Goal: Information Seeking & Learning: Learn about a topic

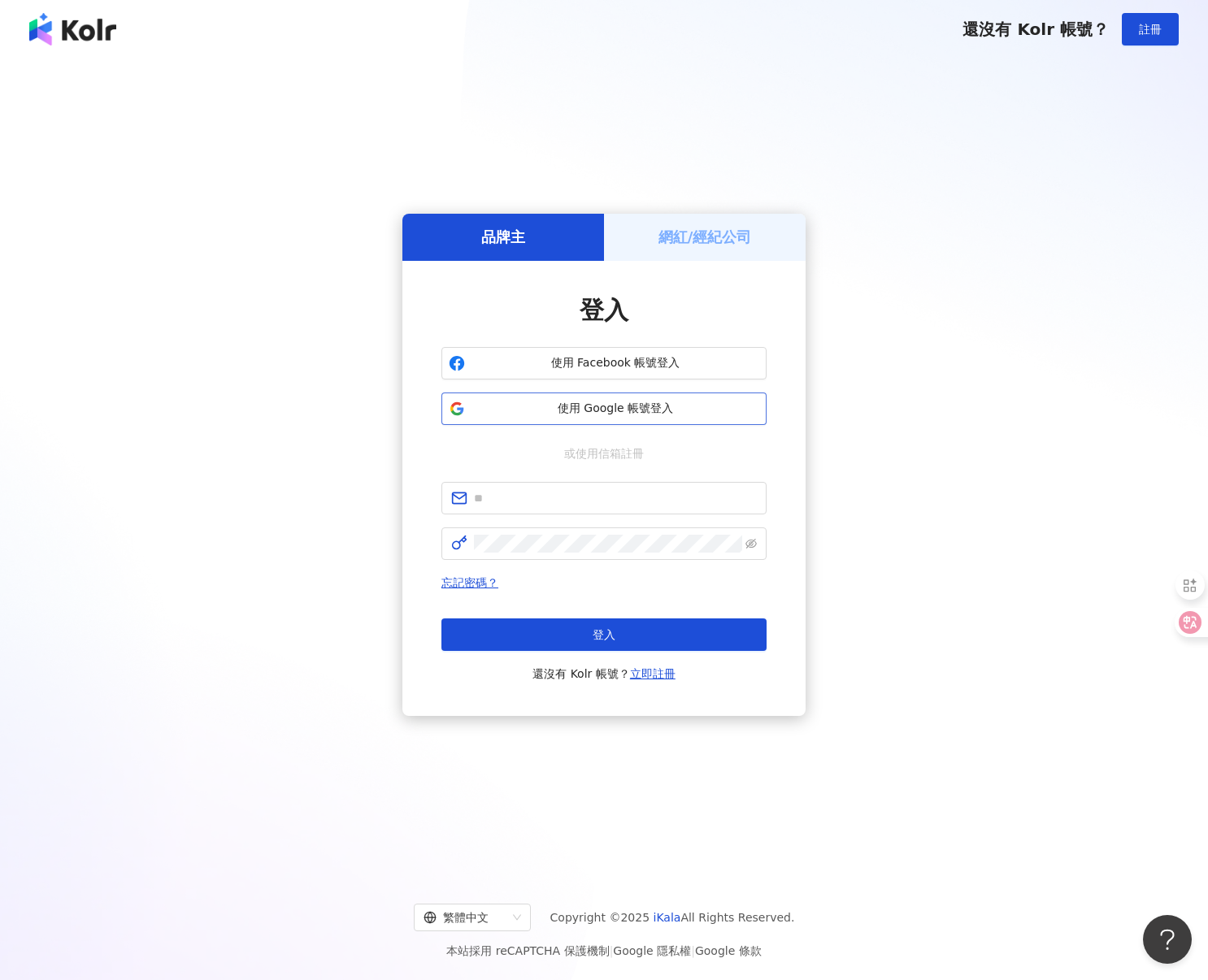
click at [580, 412] on span "使用 Google 帳號登入" at bounding box center [616, 409] width 288 height 16
click at [570, 420] on button "使用 Google 帳號登入" at bounding box center [603, 409] width 325 height 32
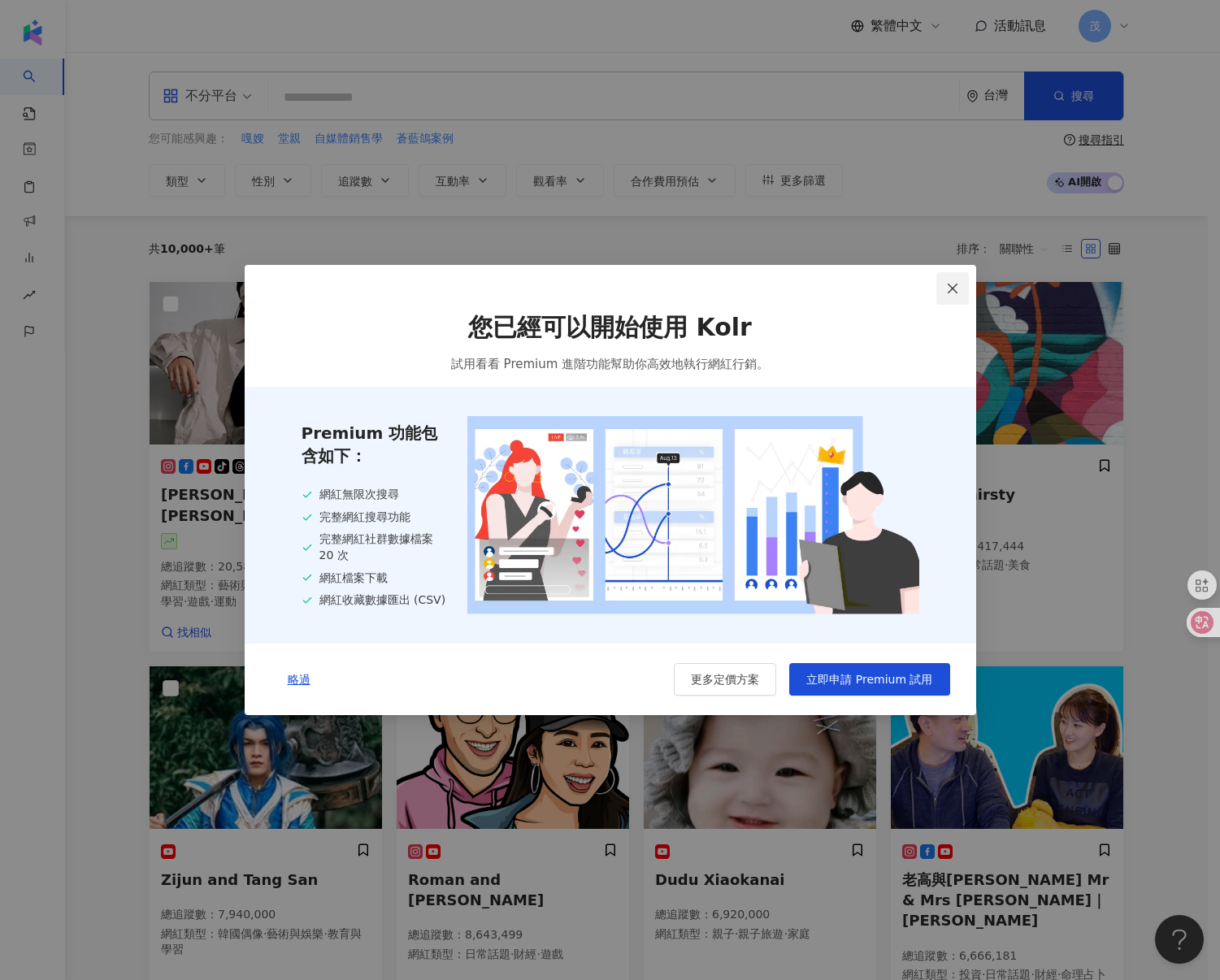
click at [957, 285] on icon "close" at bounding box center [952, 288] width 13 height 13
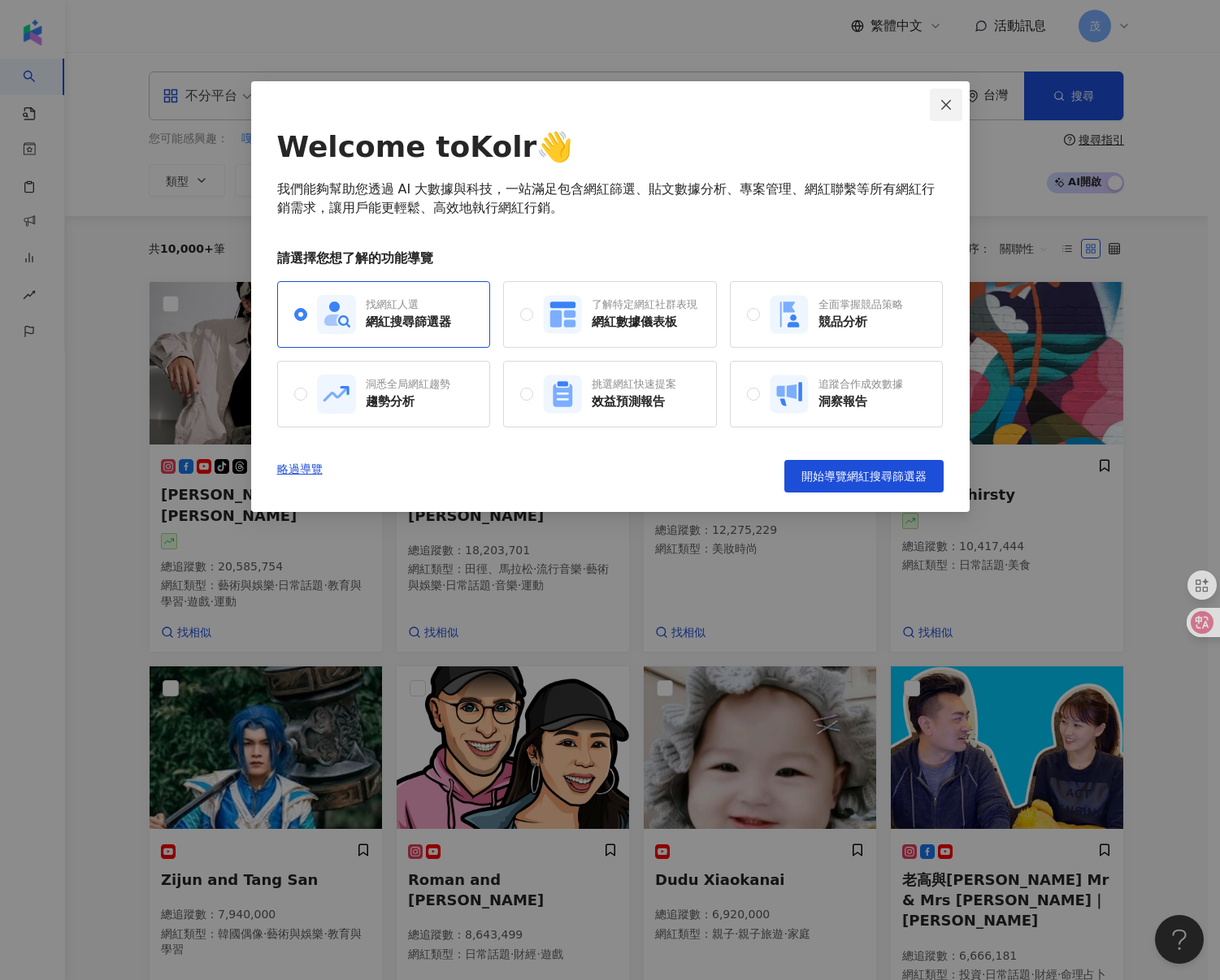
click at [952, 106] on span "Close" at bounding box center [946, 105] width 32 height 13
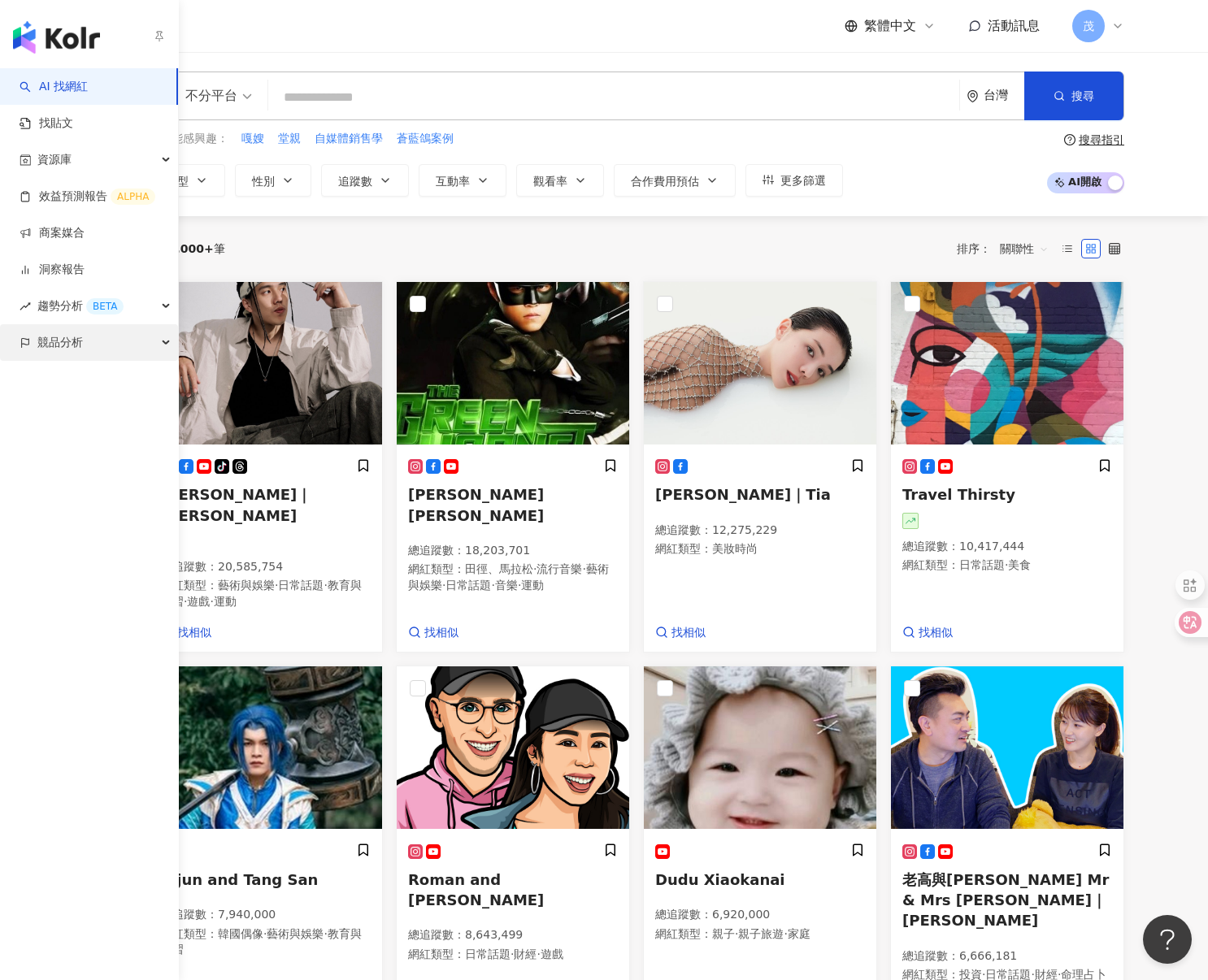
click at [100, 346] on div "競品分析" at bounding box center [89, 342] width 178 height 37
click at [111, 412] on link "關鍵字提及分析" at bounding box center [79, 416] width 80 height 16
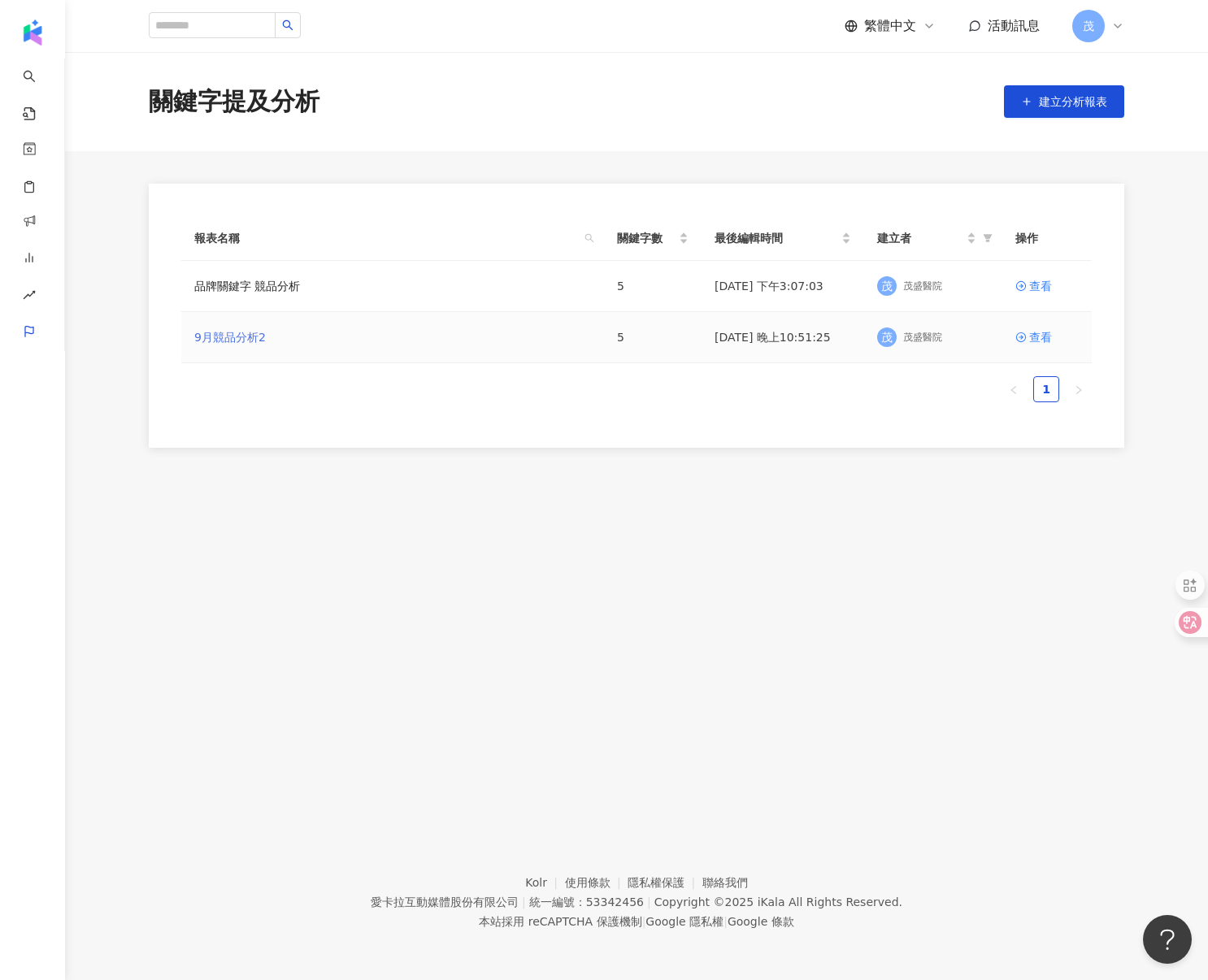
click at [222, 338] on link "9月競品分析2" at bounding box center [230, 337] width 72 height 18
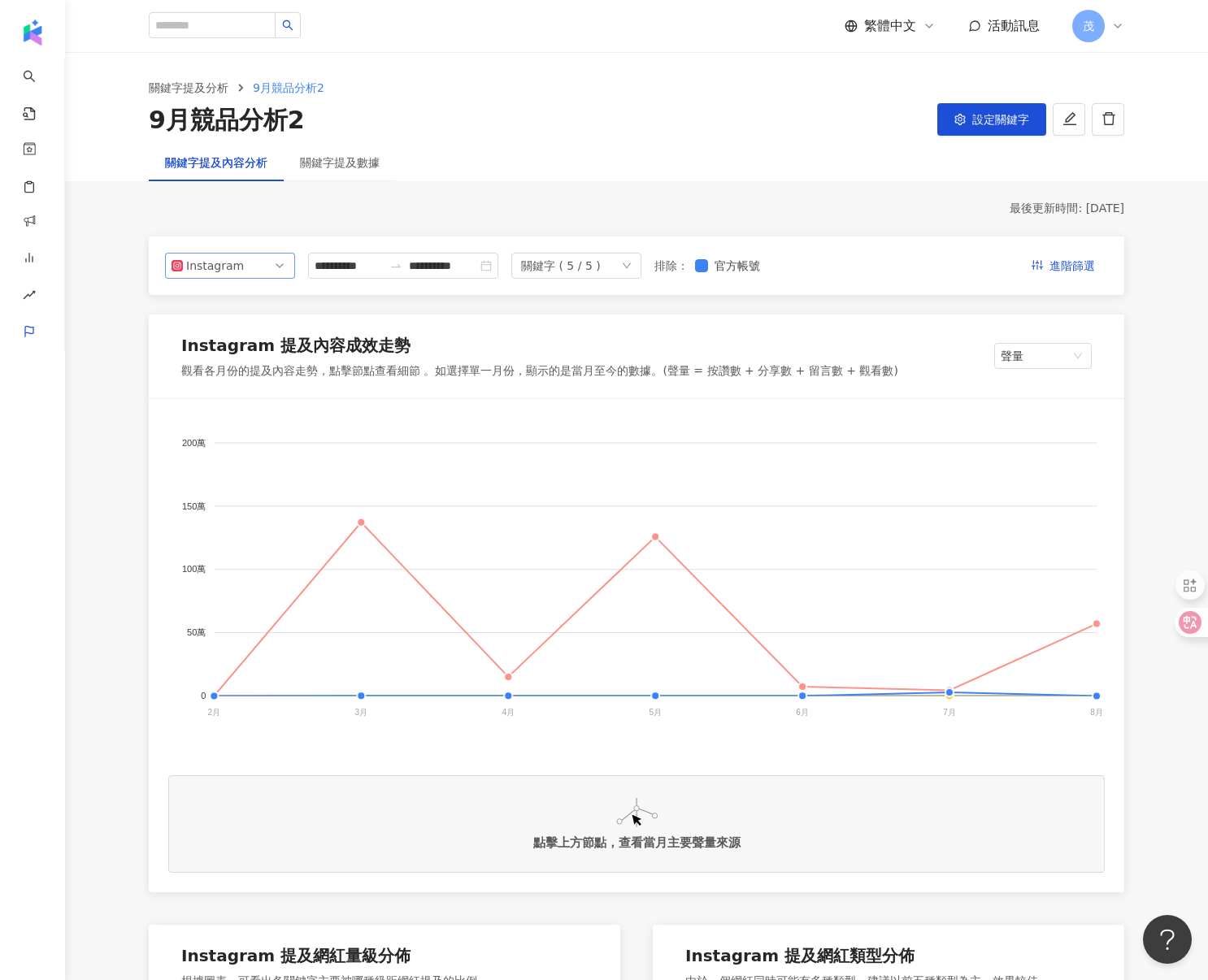
click at [197, 260] on div "Instagram" at bounding box center [212, 265] width 53 height 24
click at [421, 255] on div "**********" at bounding box center [403, 265] width 191 height 26
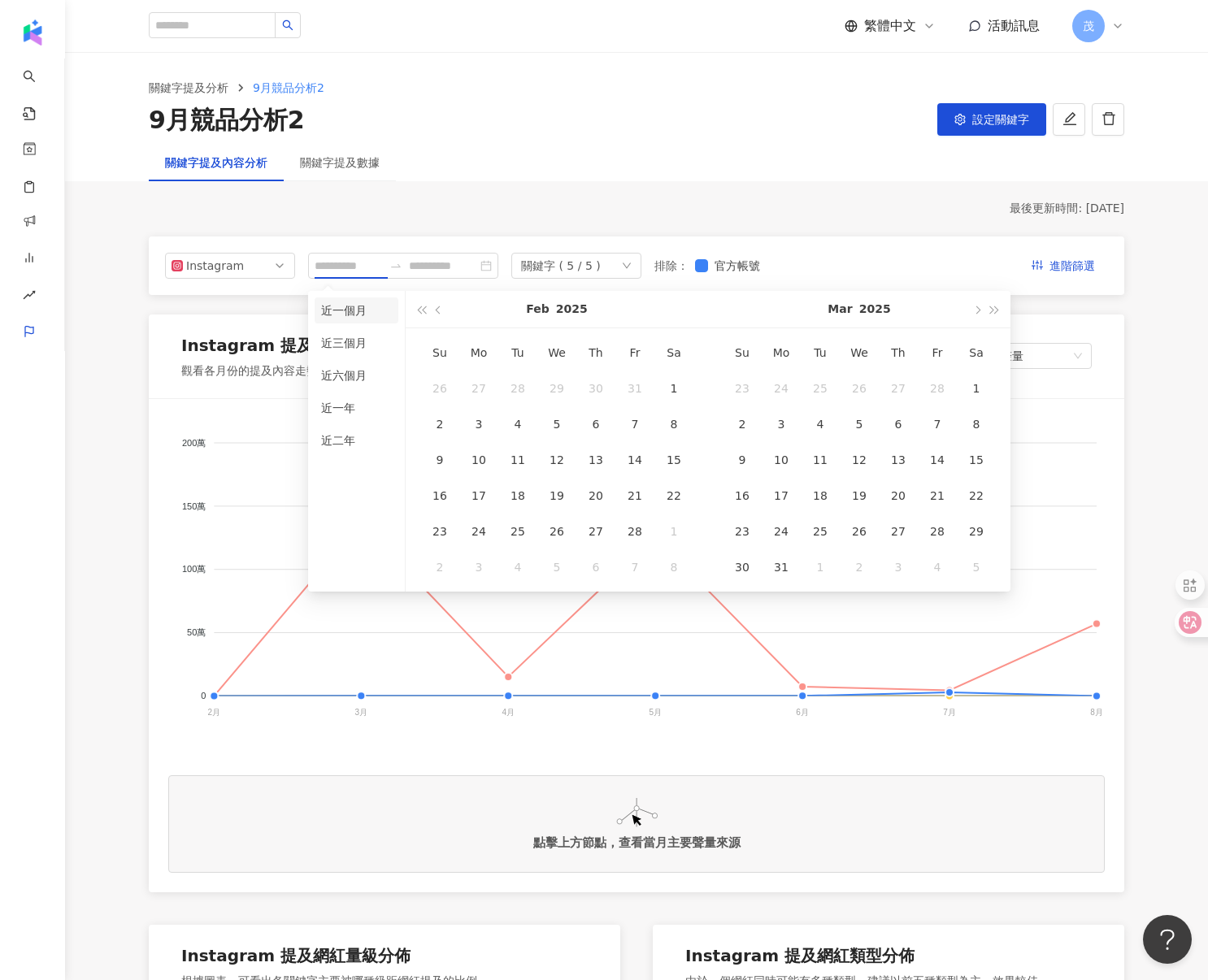
click at [357, 307] on li "近一個月" at bounding box center [356, 310] width 84 height 26
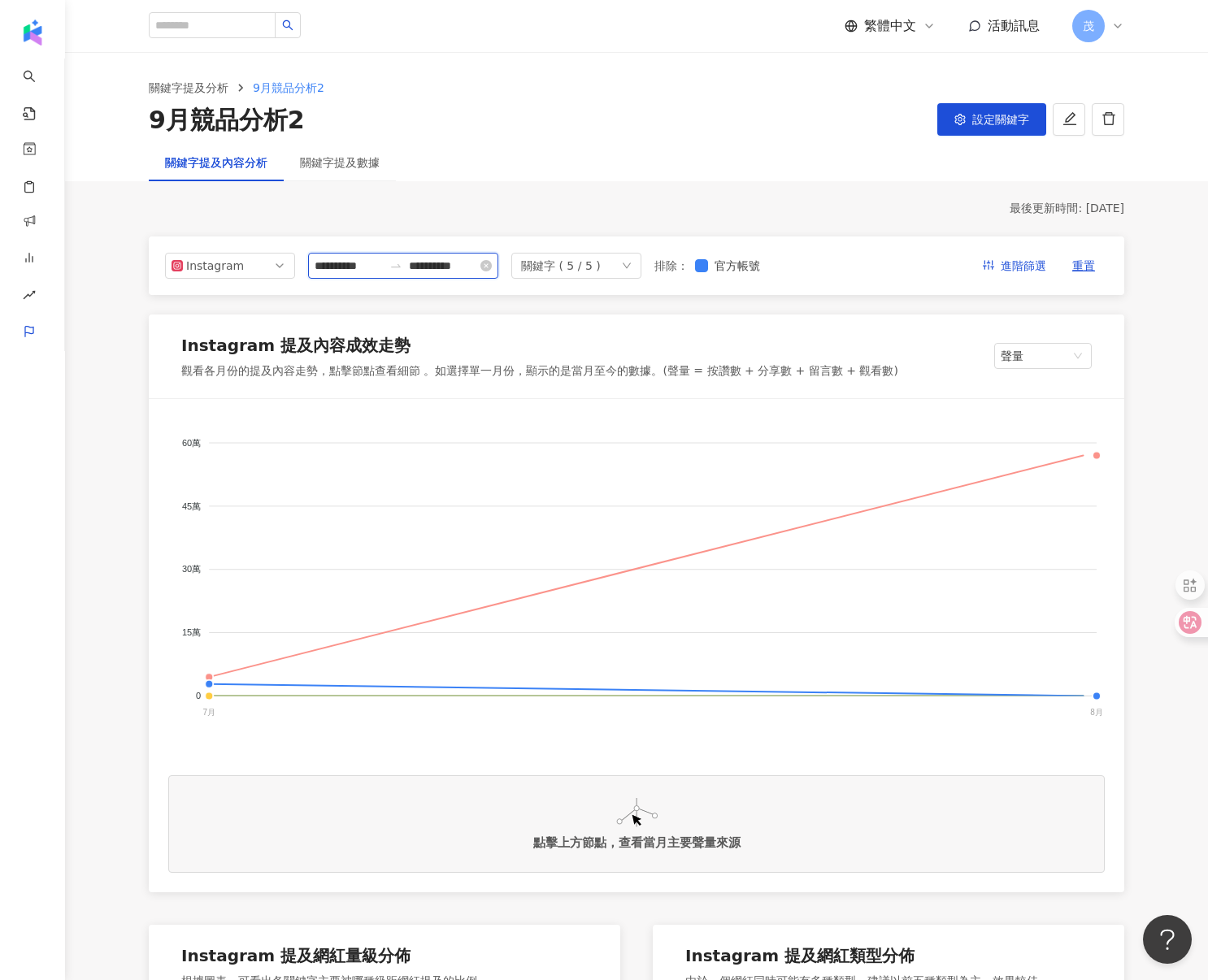
click at [374, 259] on input "**********" at bounding box center [348, 266] width 68 height 18
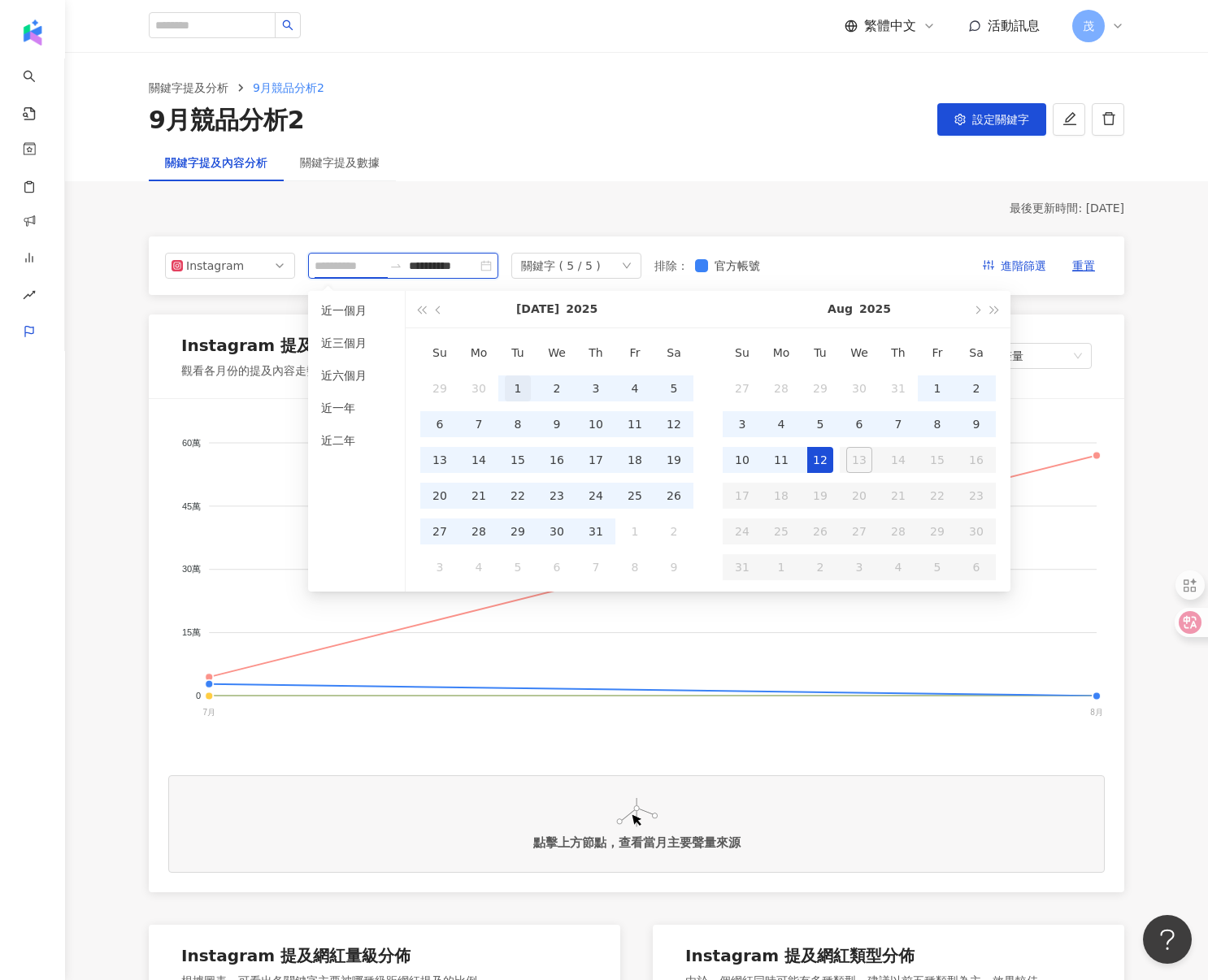
type input "**********"
click at [517, 388] on div "1" at bounding box center [517, 388] width 26 height 26
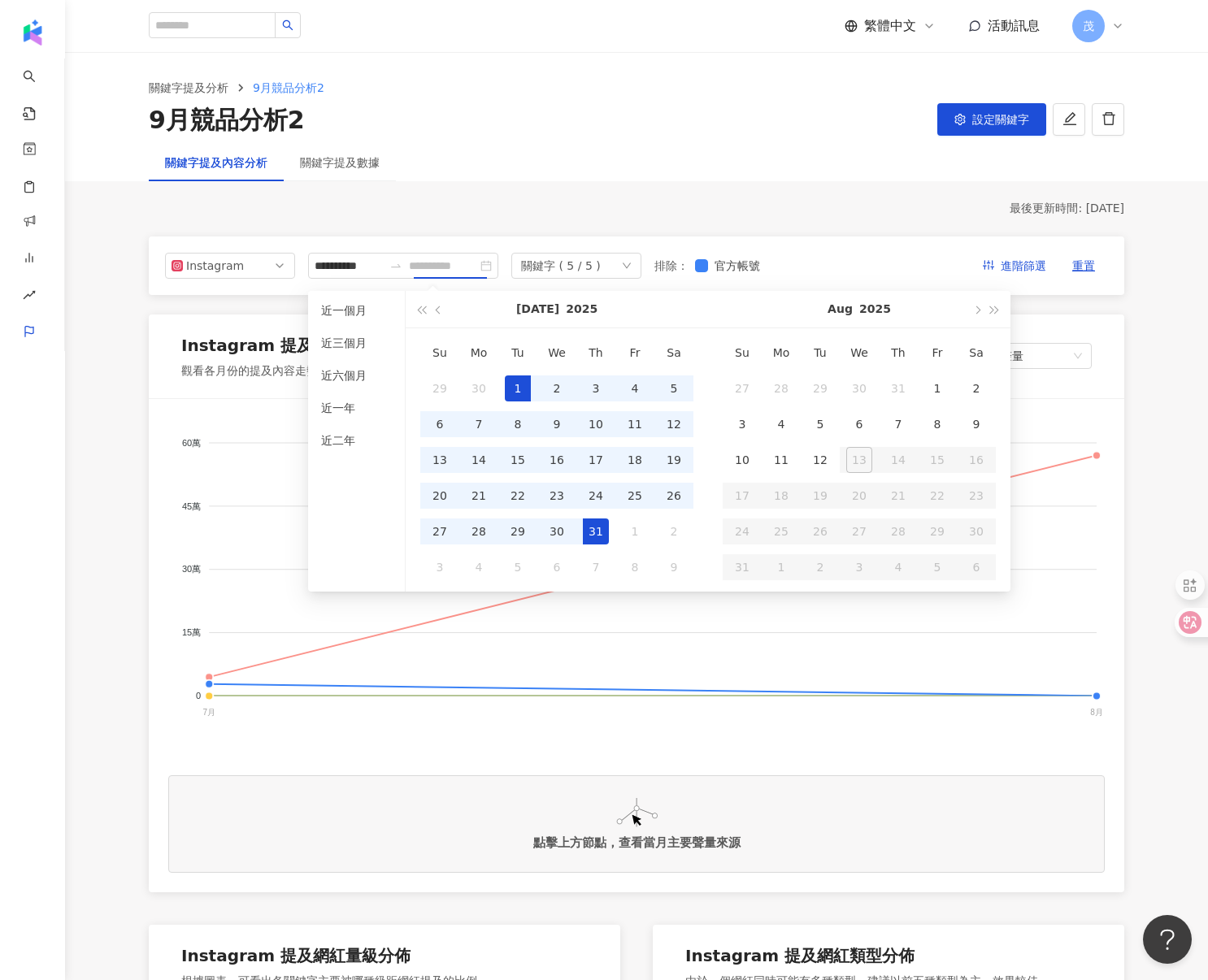
click at [598, 526] on div "31" at bounding box center [595, 531] width 26 height 26
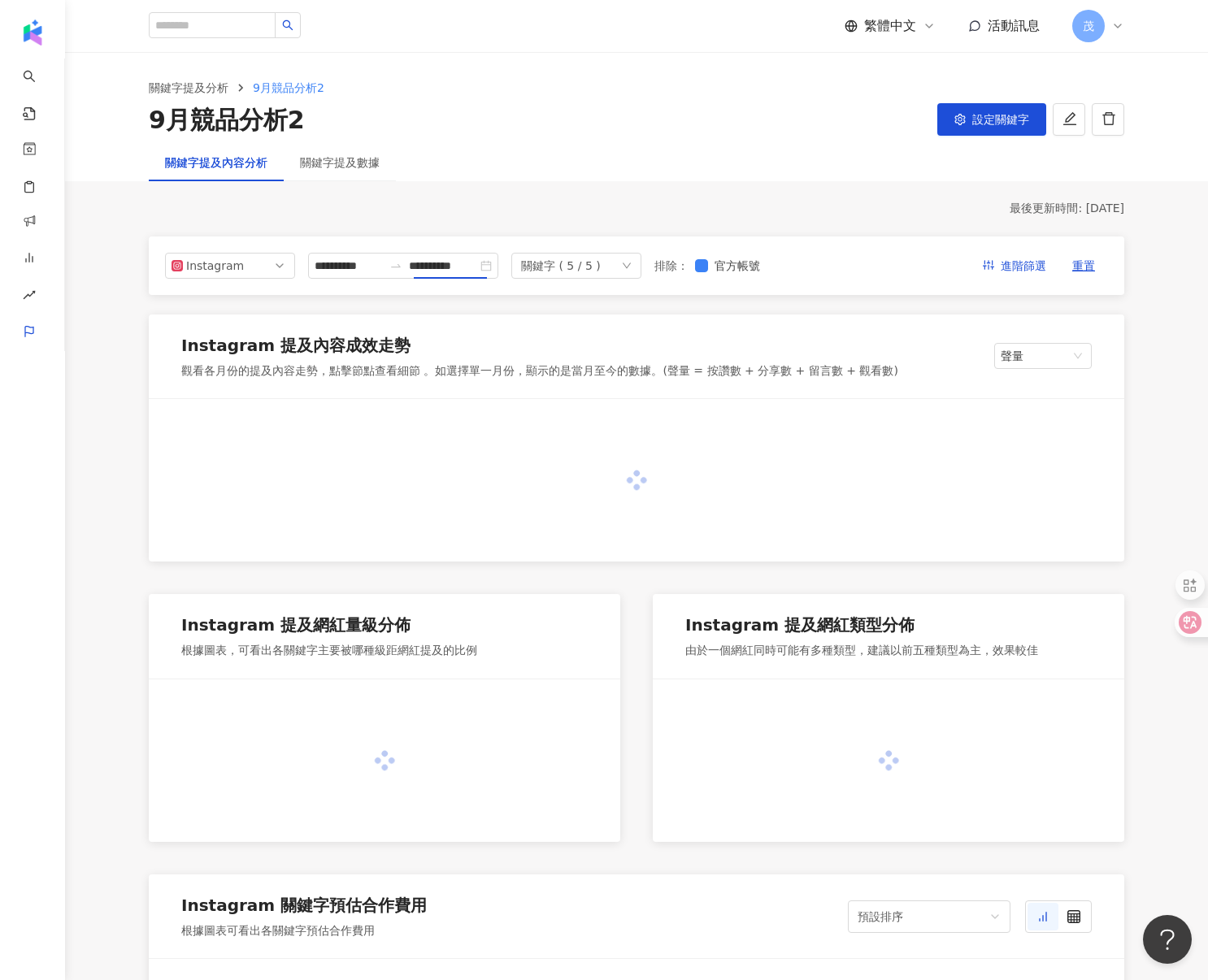
type input "**********"
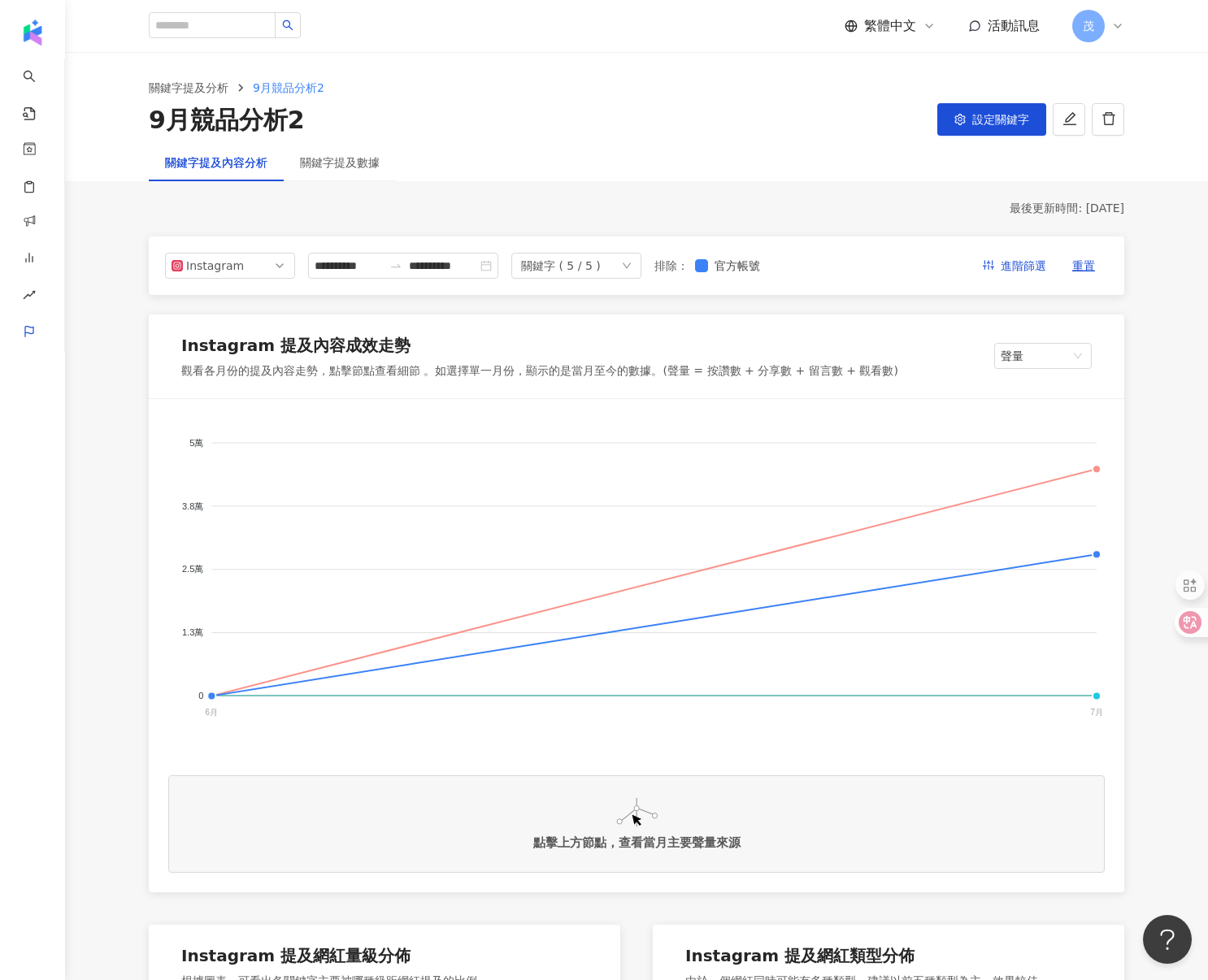
click at [611, 260] on div "關鍵字 ( 5 / 5 )" at bounding box center [575, 265] width 130 height 26
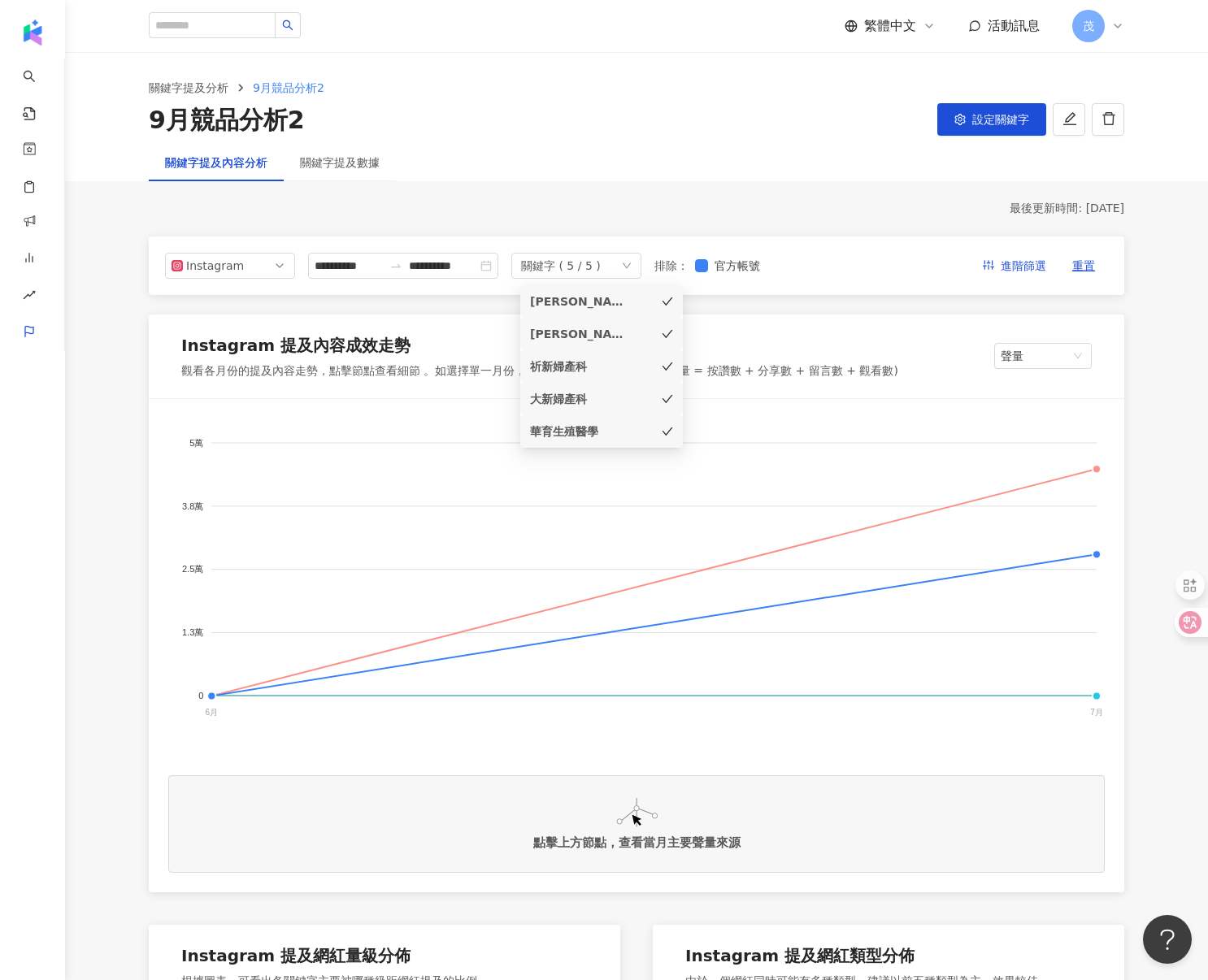
click at [668, 303] on icon "check" at bounding box center [668, 301] width 11 height 8
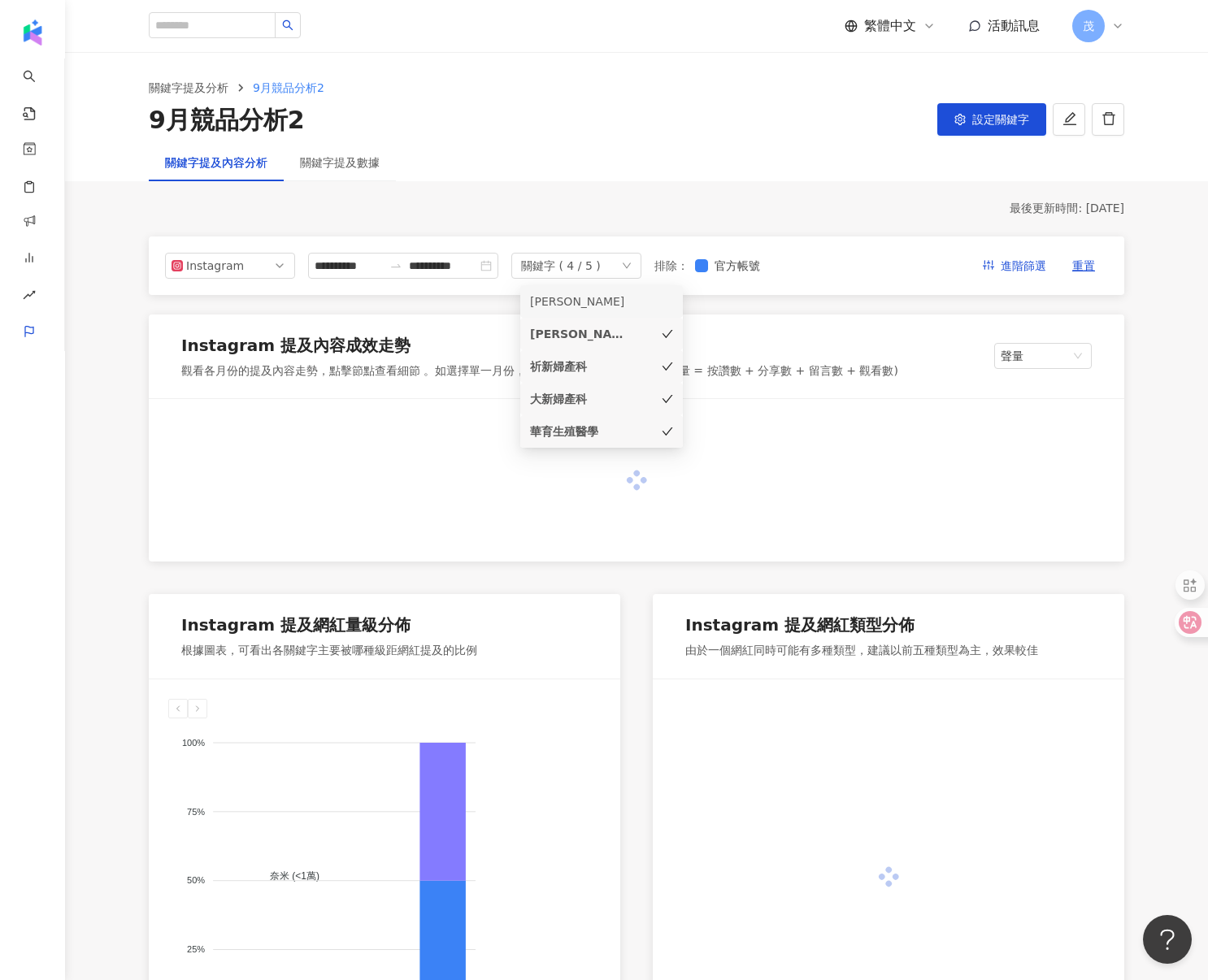
click at [669, 333] on icon "check" at bounding box center [667, 334] width 12 height 12
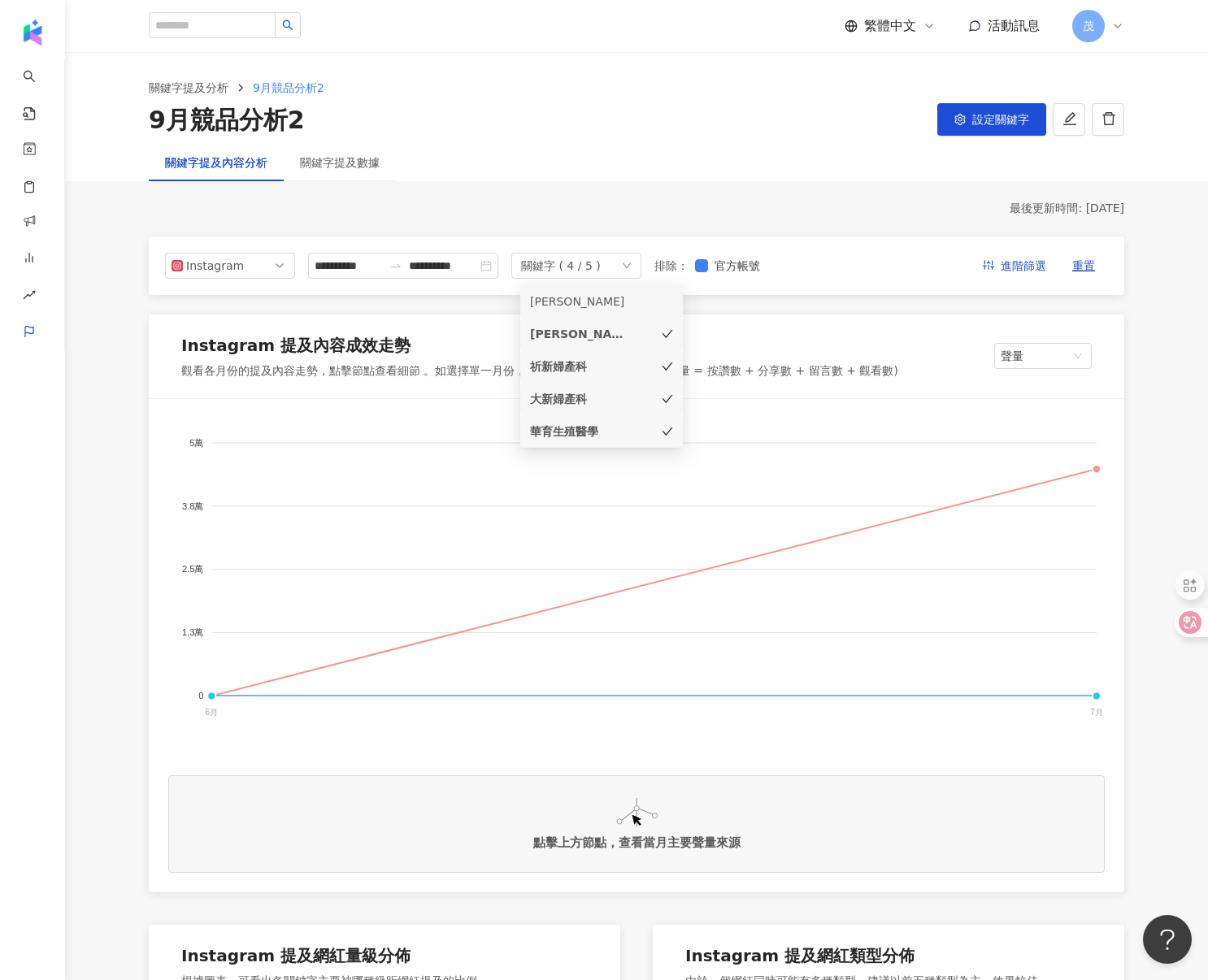
click at [668, 362] on icon "check" at bounding box center [667, 366] width 12 height 12
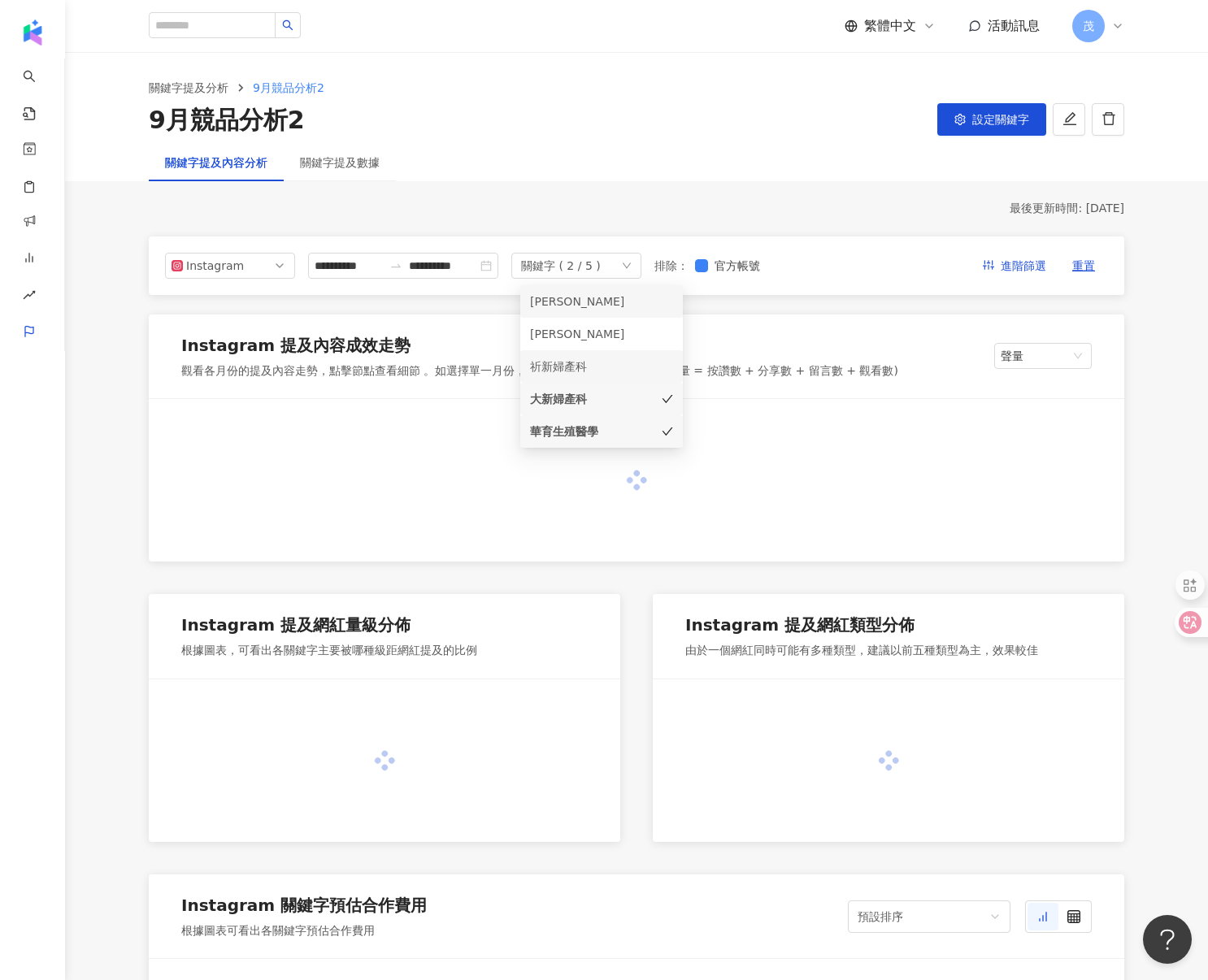
click at [664, 398] on icon "check" at bounding box center [667, 399] width 12 height 12
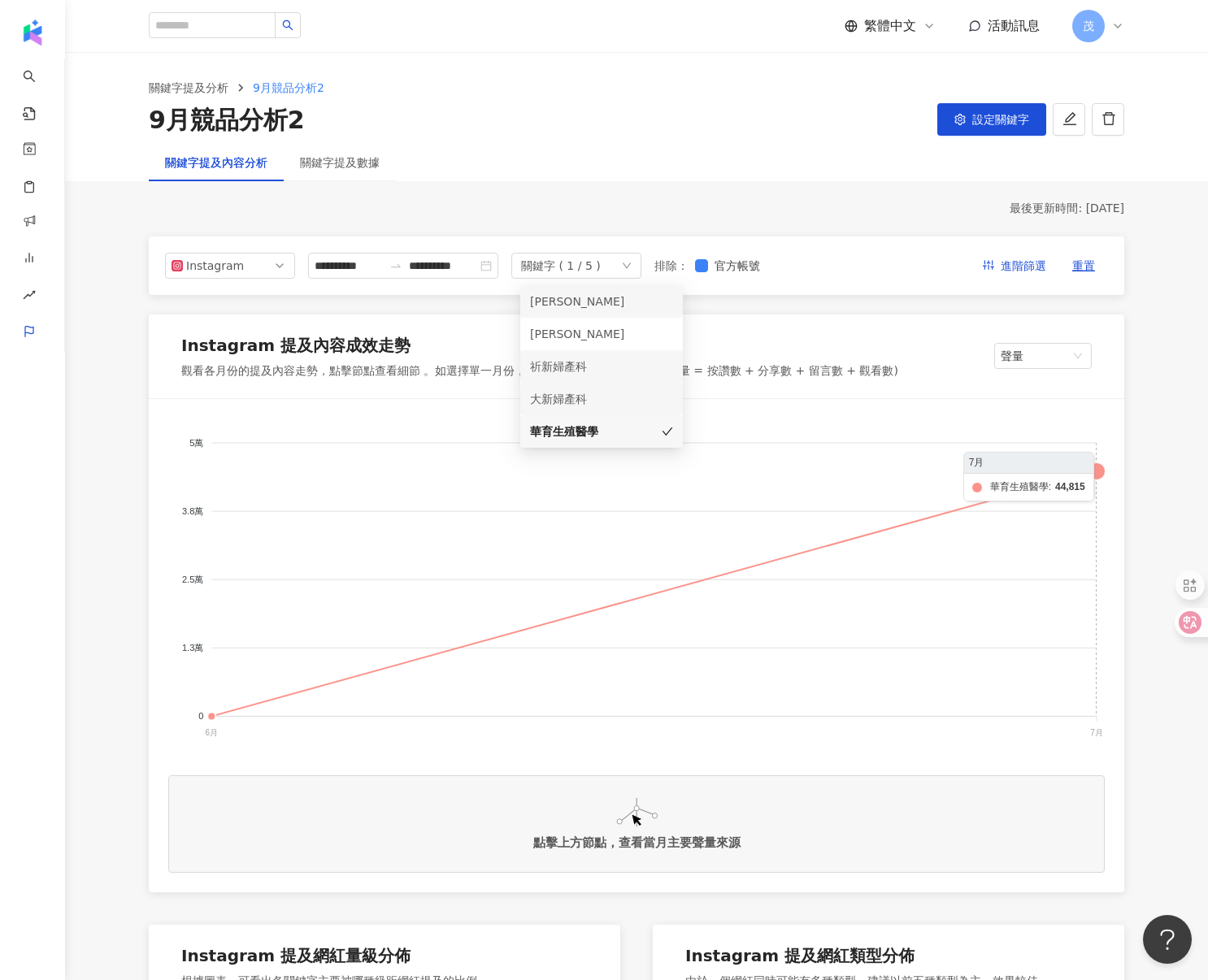
click at [1095, 473] on foreignobject at bounding box center [636, 581] width 936 height 325
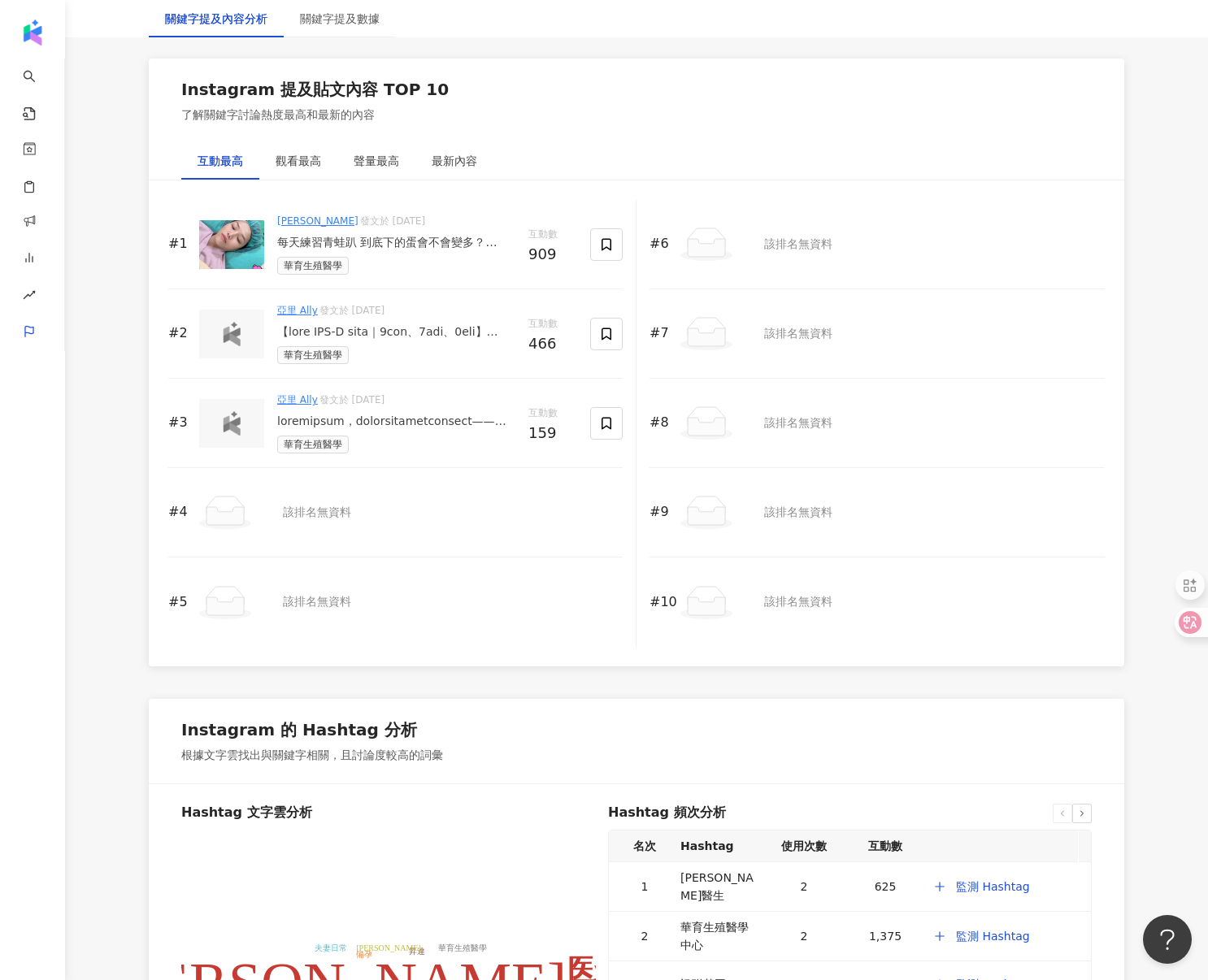
scroll to position [2450, 0]
click at [307, 165] on div "觀看最高" at bounding box center [298, 160] width 46 height 18
click at [368, 162] on div "聲量最高" at bounding box center [376, 160] width 46 height 18
click at [418, 327] on div at bounding box center [396, 331] width 238 height 16
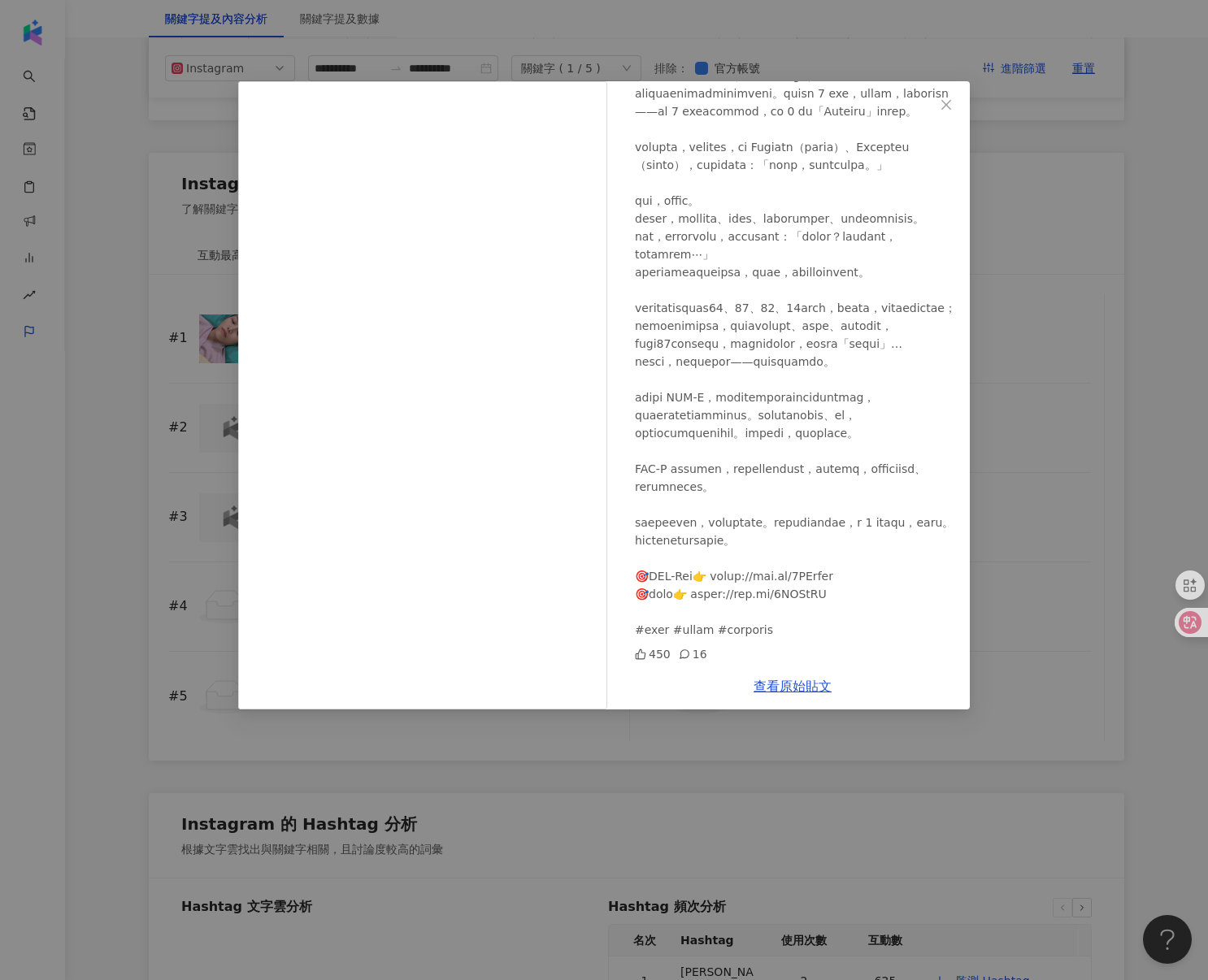
scroll to position [2349, 0]
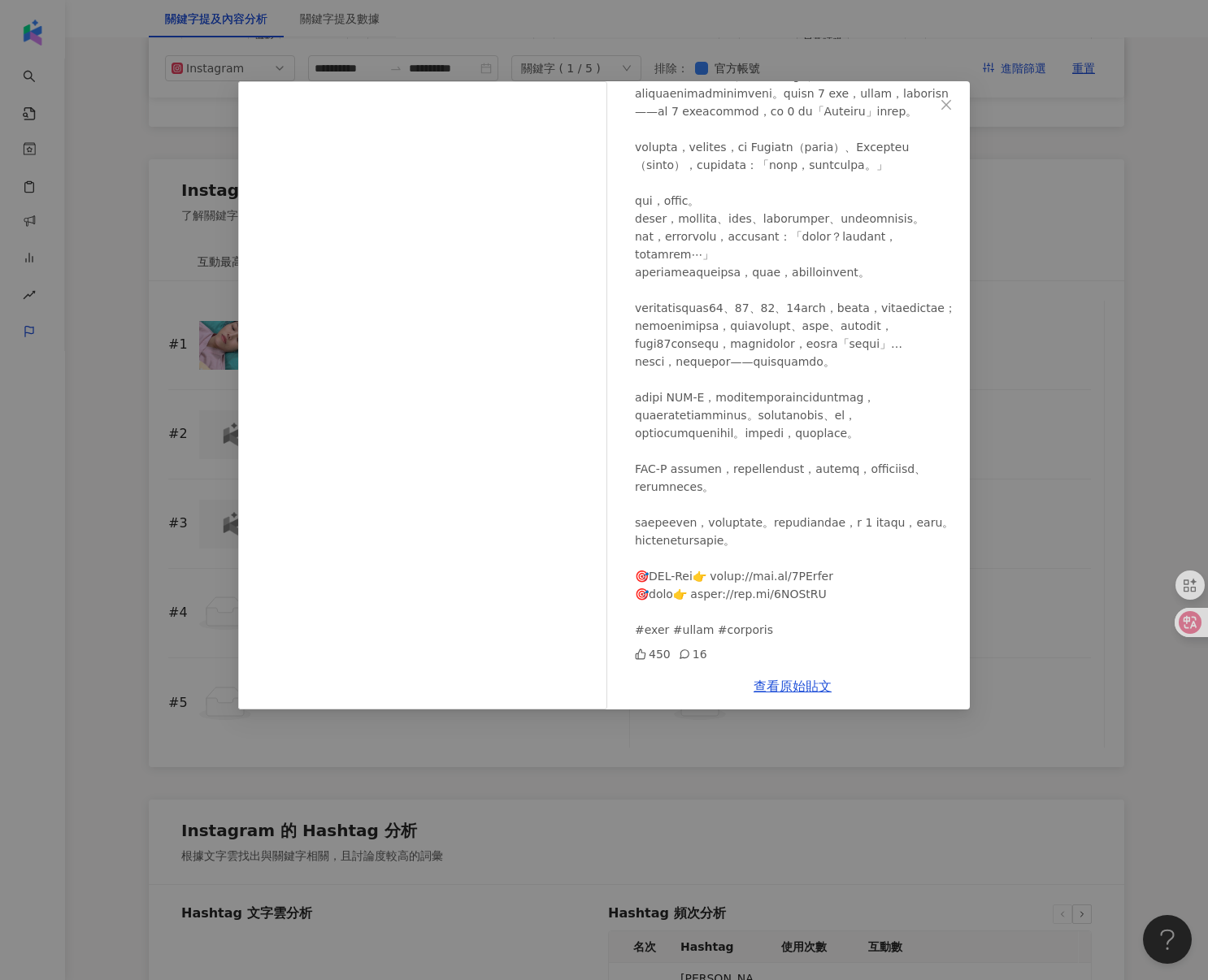
click at [1007, 269] on div "亞里 Ally 2025/7/23 450 16 查看原始貼文" at bounding box center [604, 490] width 1208 height 980
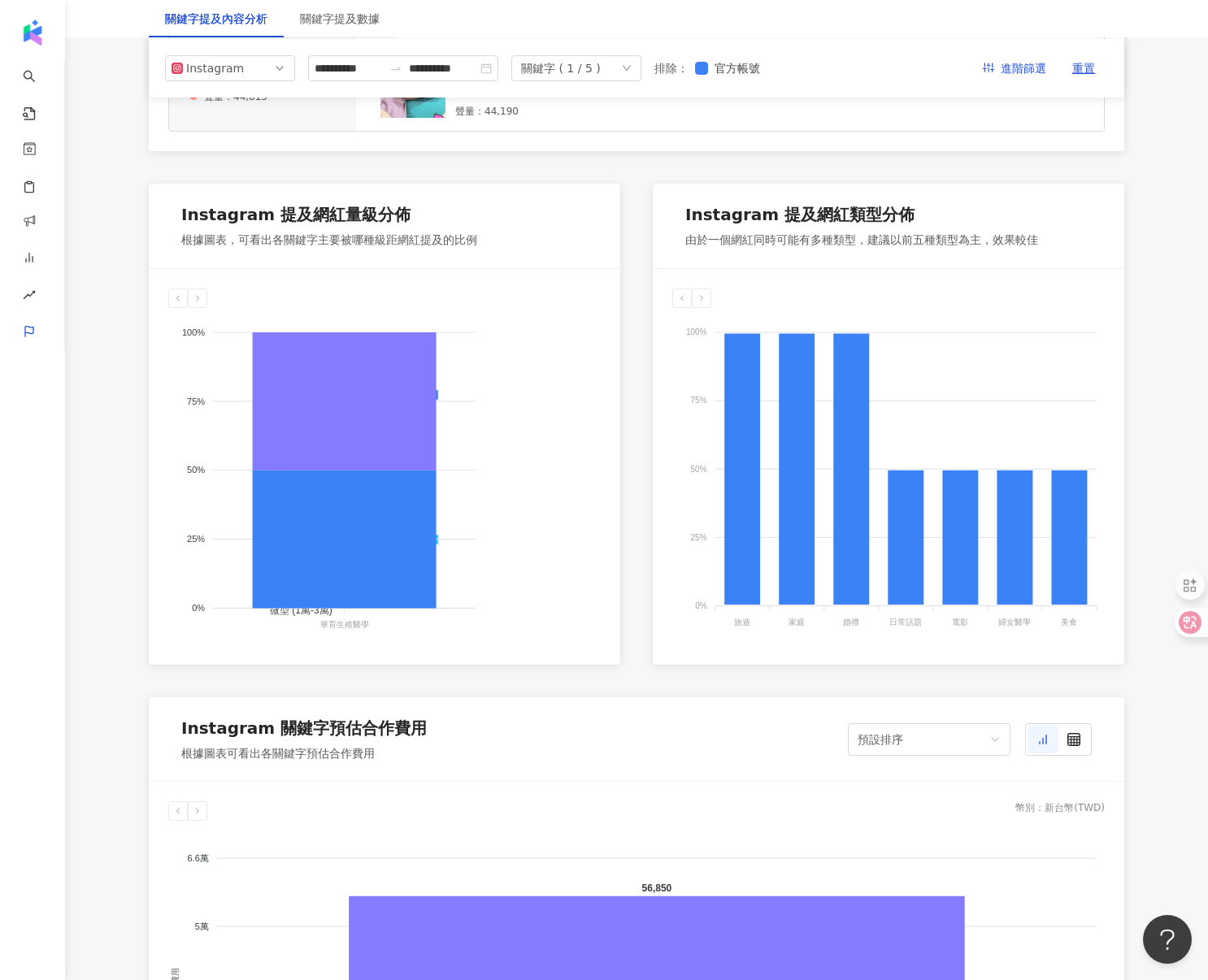
scroll to position [568, 0]
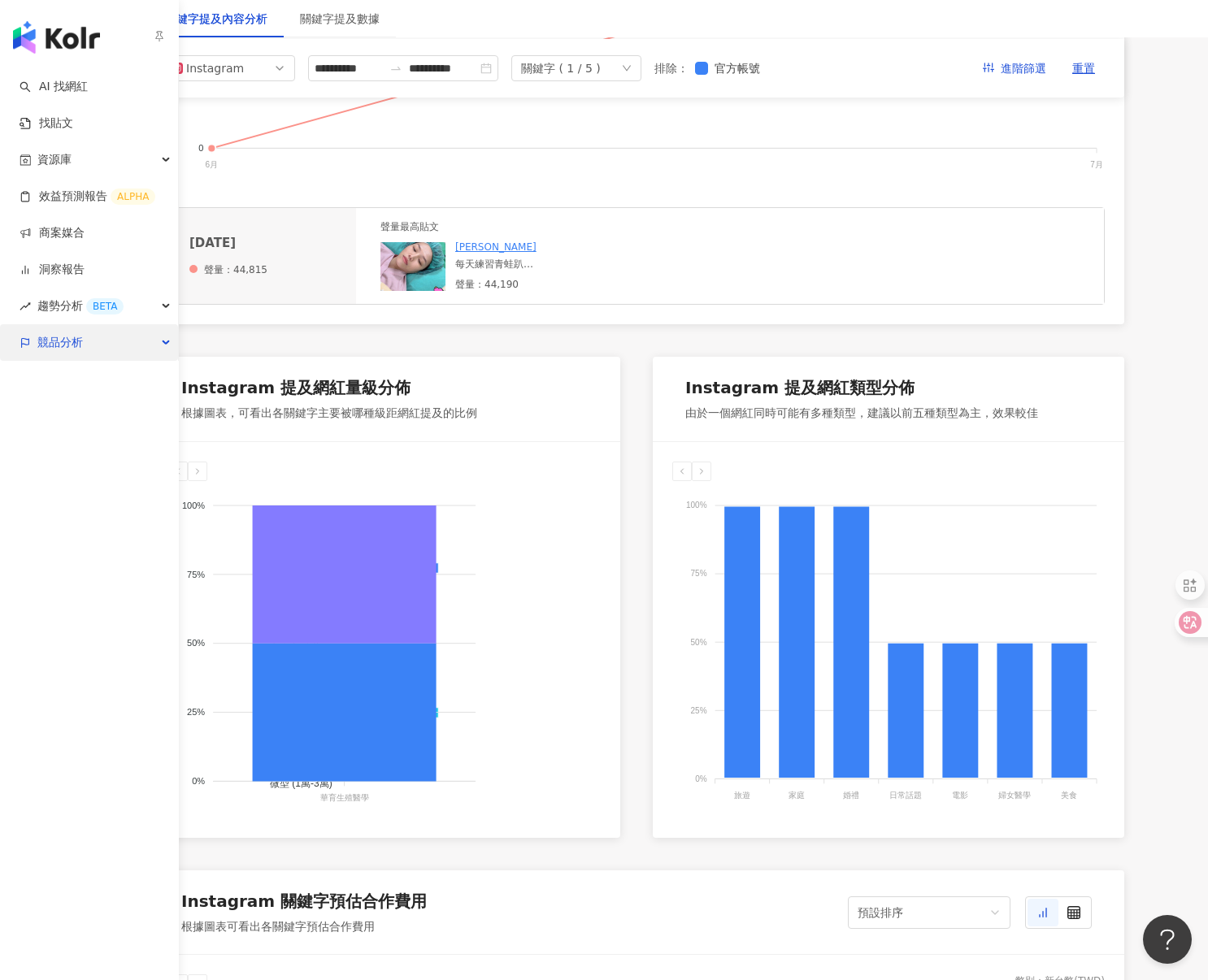
click at [93, 345] on div "競品分析" at bounding box center [89, 342] width 178 height 37
click at [75, 413] on link "關鍵字提及分析" at bounding box center [79, 416] width 80 height 16
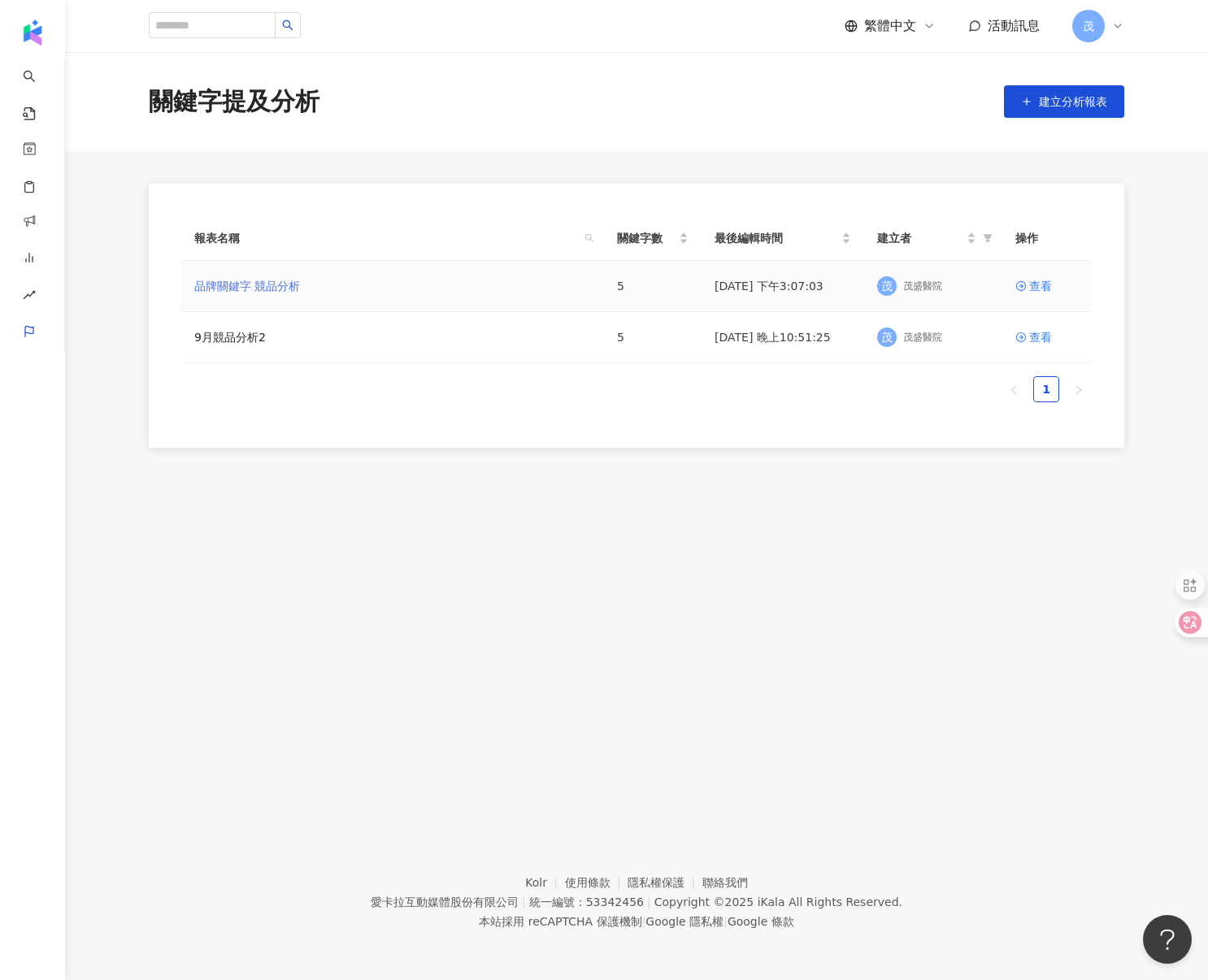
click at [249, 281] on link "品牌關鍵字 競品分析" at bounding box center [247, 286] width 106 height 18
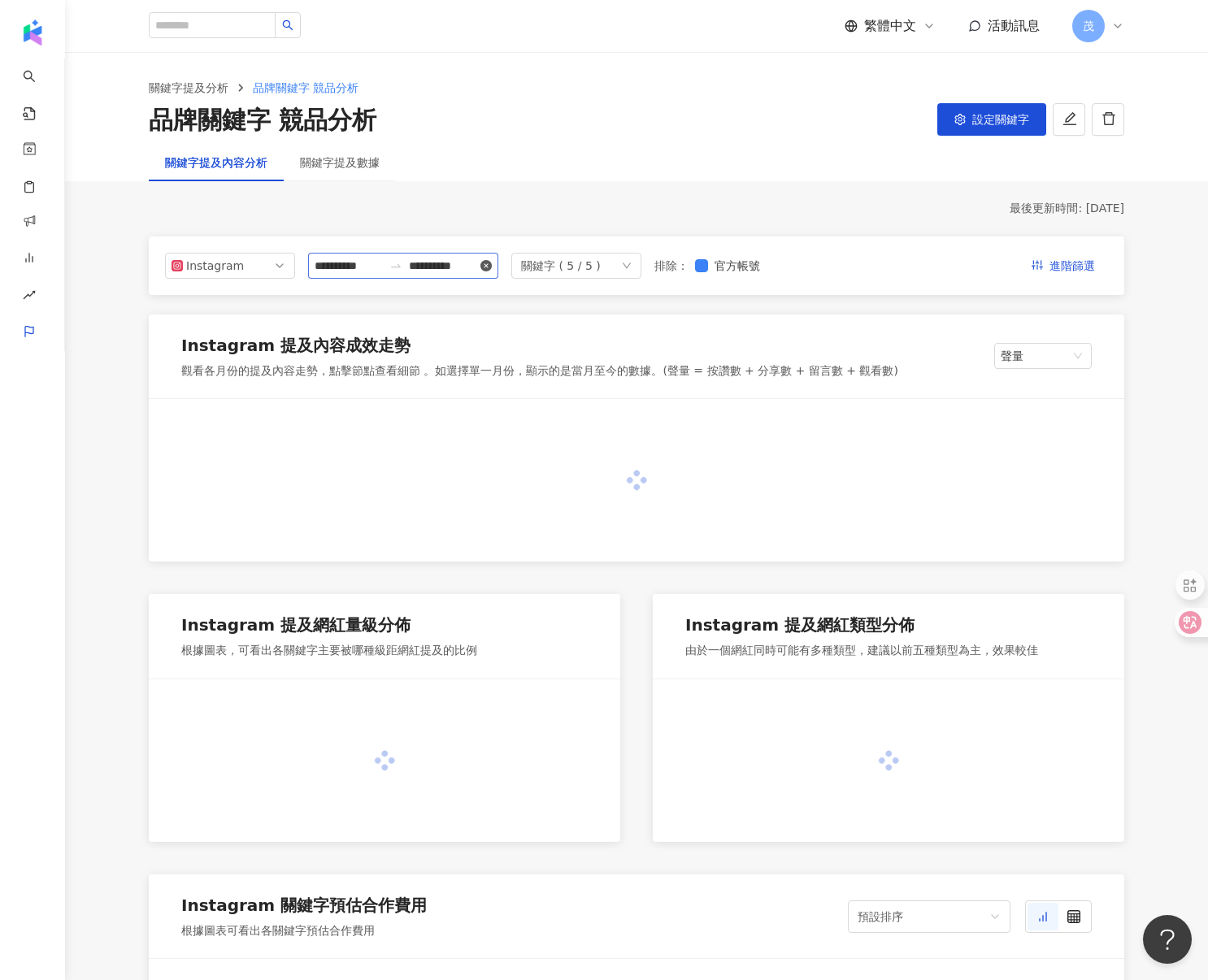
click at [491, 261] on icon "close-circle" at bounding box center [486, 266] width 12 height 12
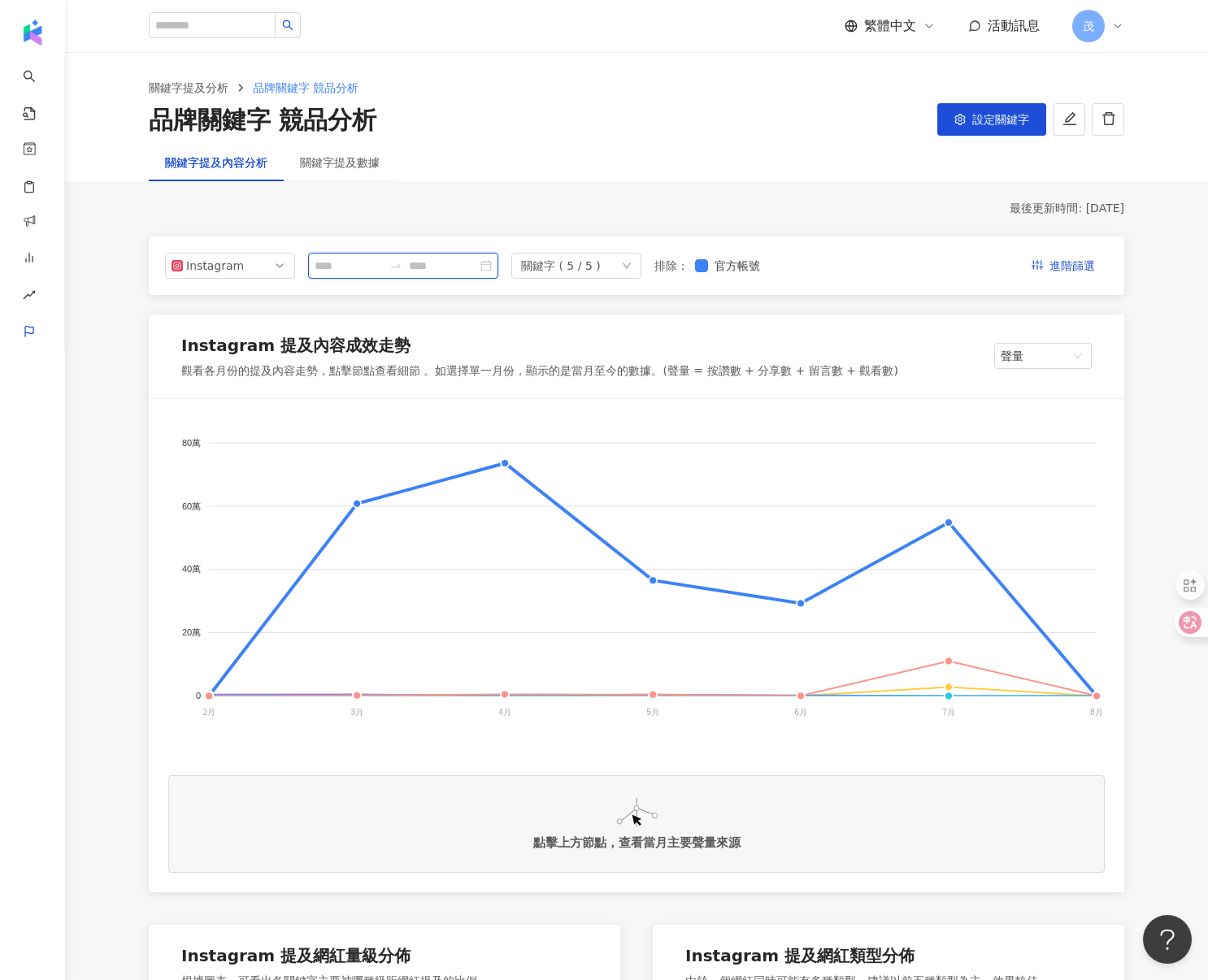
click at [332, 269] on input at bounding box center [348, 266] width 68 height 18
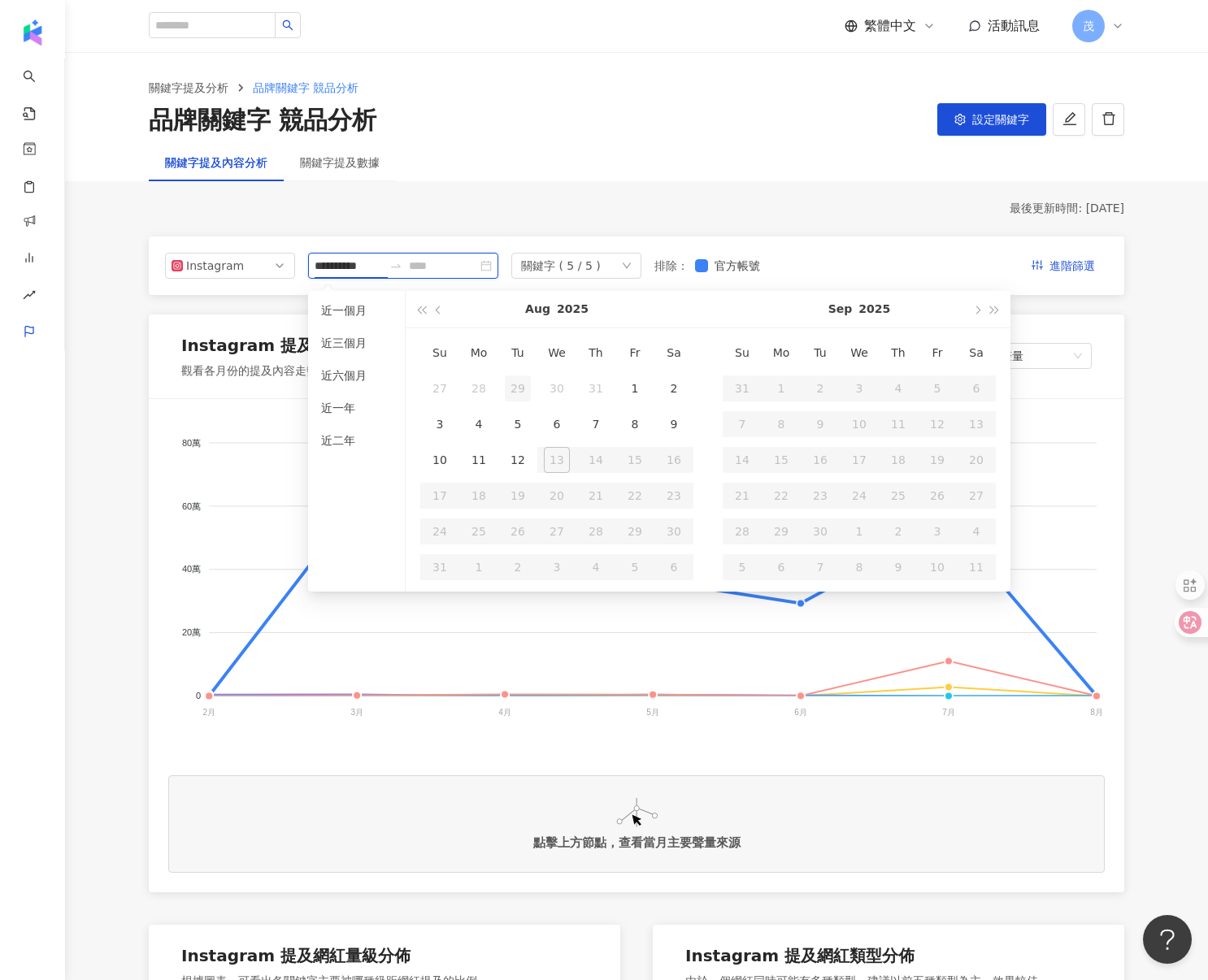
type input "**********"
click at [438, 311] on span "button" at bounding box center [439, 309] width 8 height 8
type input "**********"
click at [524, 389] on div "1" at bounding box center [517, 388] width 26 height 26
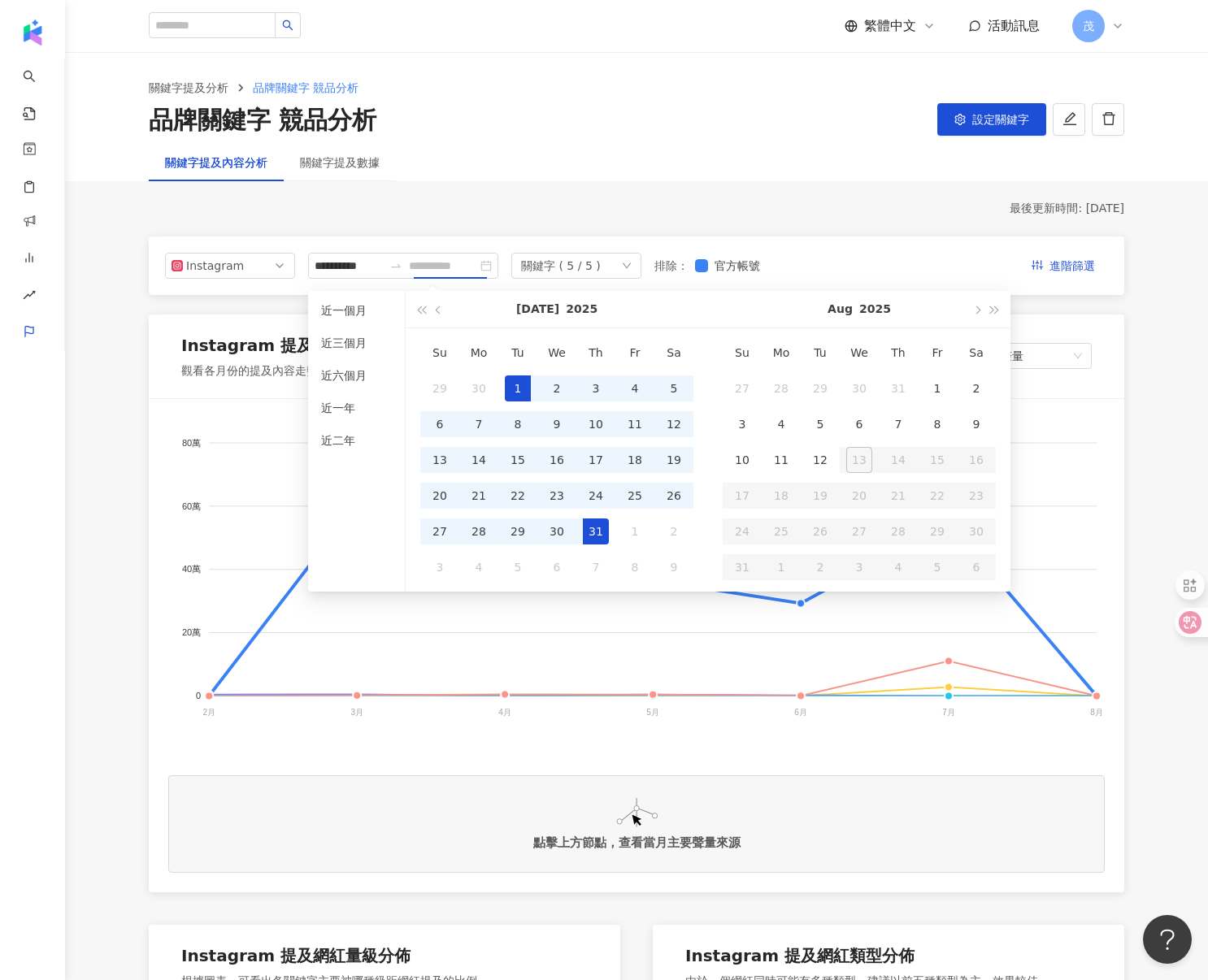
click at [591, 527] on div "31" at bounding box center [595, 531] width 26 height 26
type input "**********"
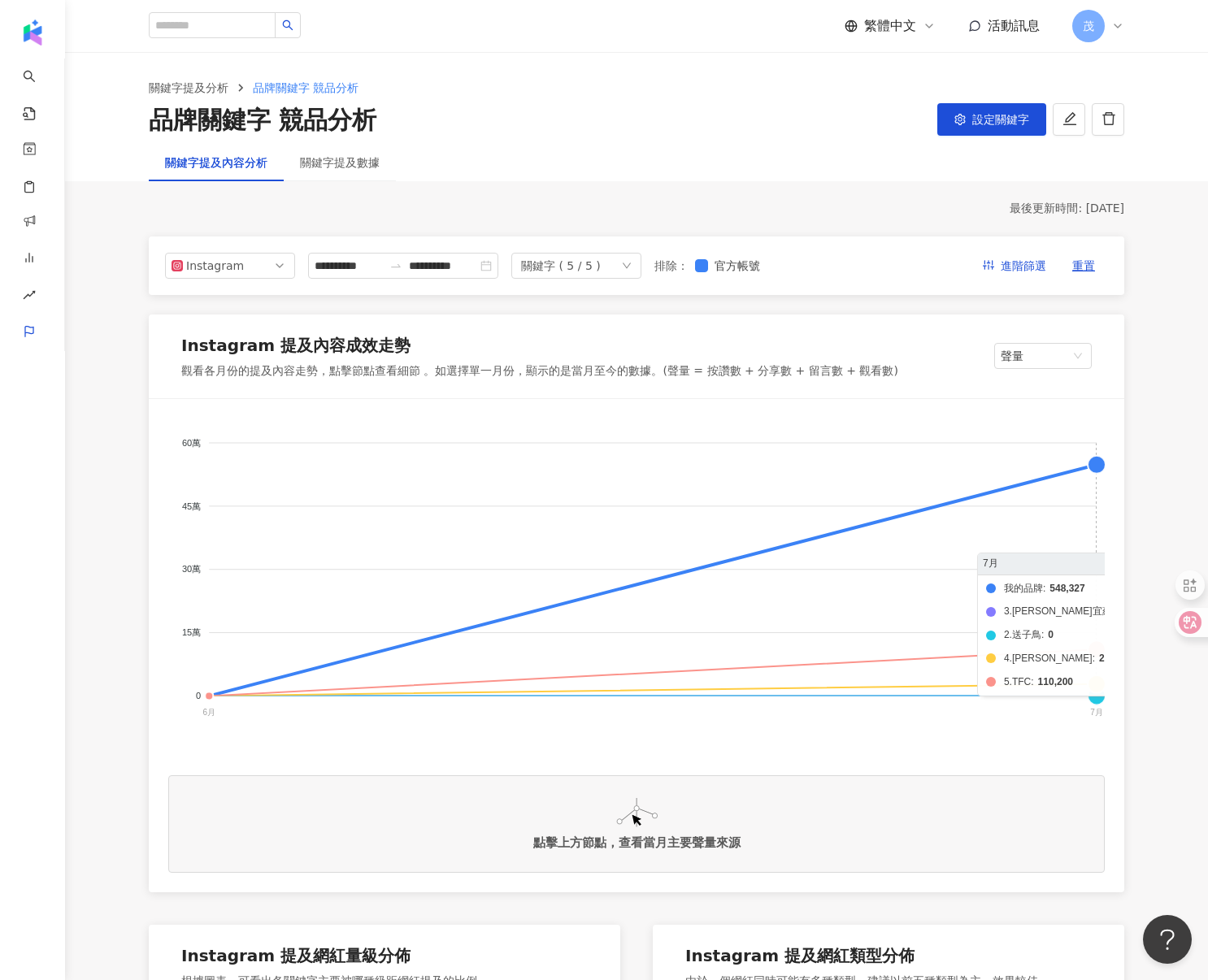
click at [1096, 462] on foreignobject "我的品牌 3.禾馨宜蘊 2.送子鳥 4.王家瑋 5.TFC" at bounding box center [636, 581] width 936 height 325
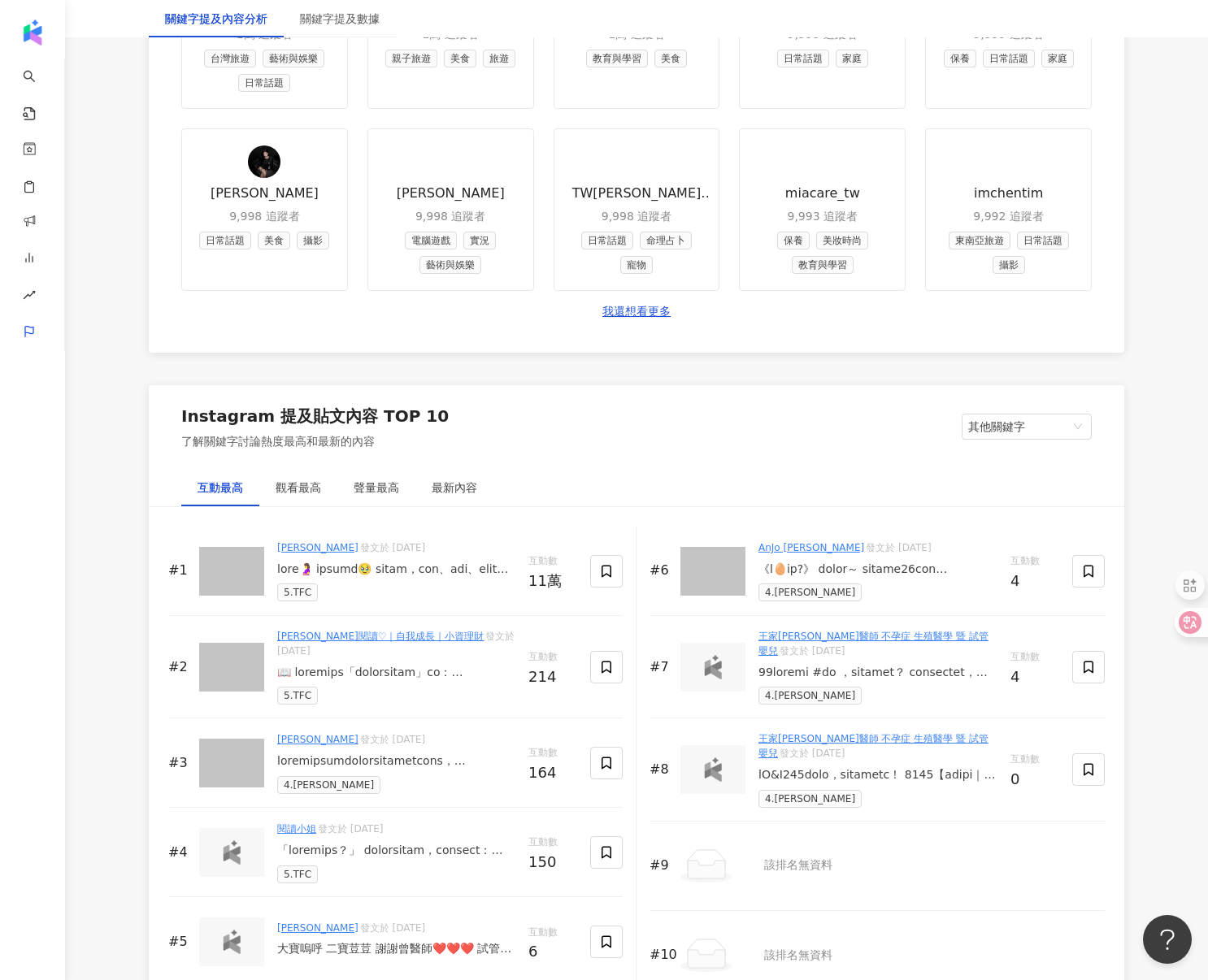
scroll to position [2424, 0]
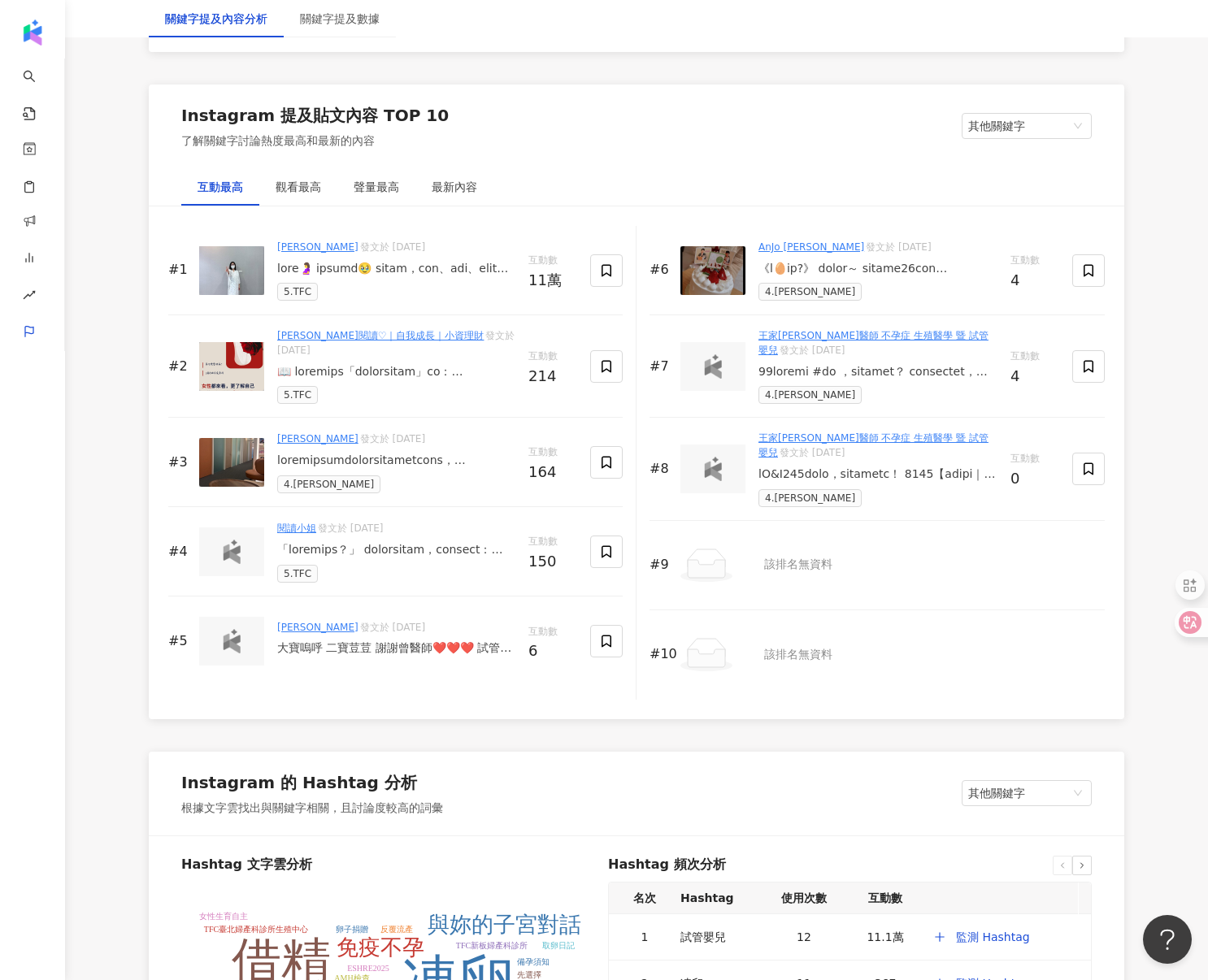
click at [1026, 141] on div "Instagram 提及貼文內容 TOP 10 了解關鍵字討論熱度最高和最新的內容 其他關鍵字" at bounding box center [636, 126] width 975 height 84
click at [1040, 120] on span "其他關鍵字" at bounding box center [1026, 125] width 117 height 24
click at [1009, 179] on div "我的關鍵字" at bounding box center [1026, 187] width 104 height 18
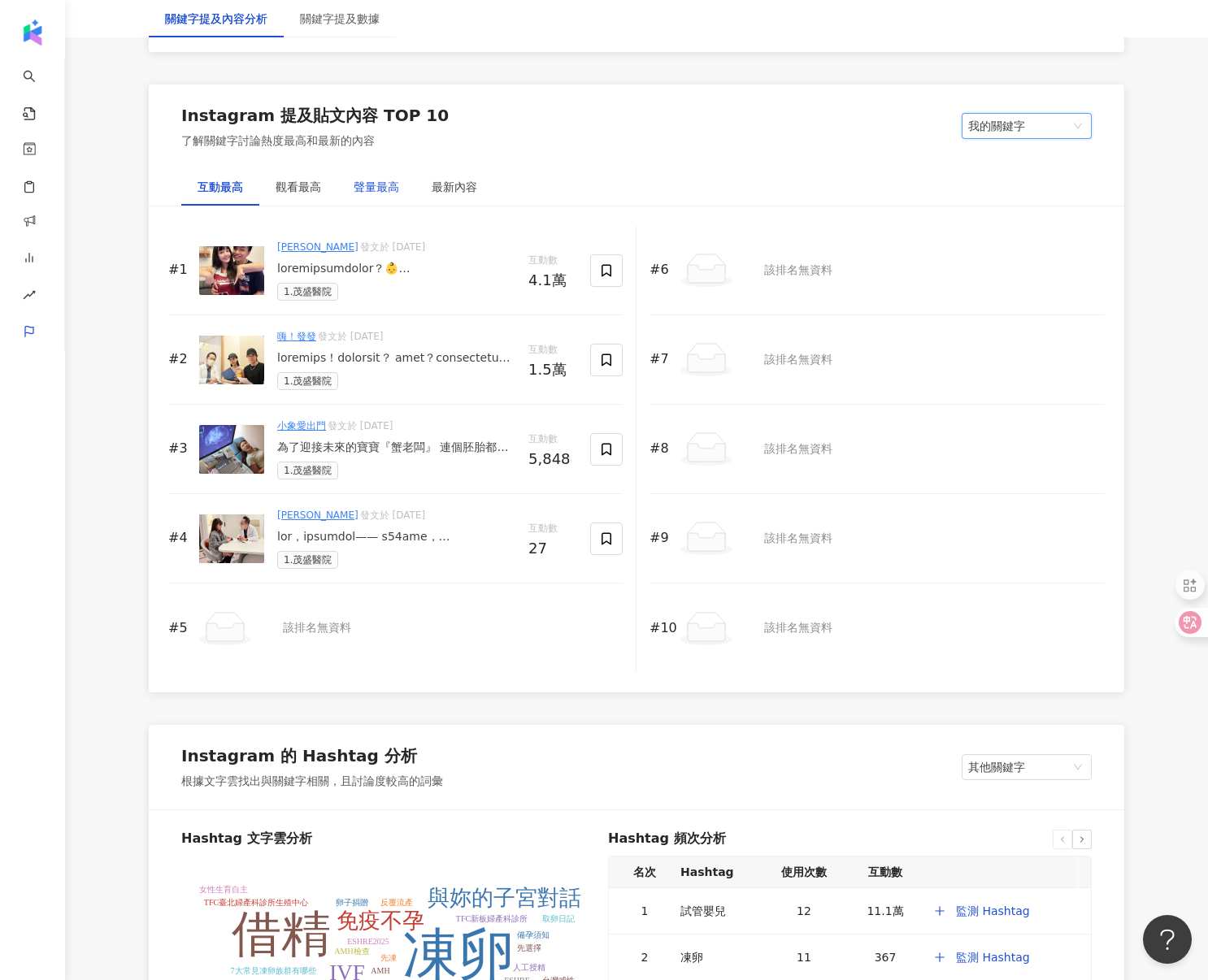
click at [365, 186] on div "聲量最高" at bounding box center [376, 187] width 46 height 18
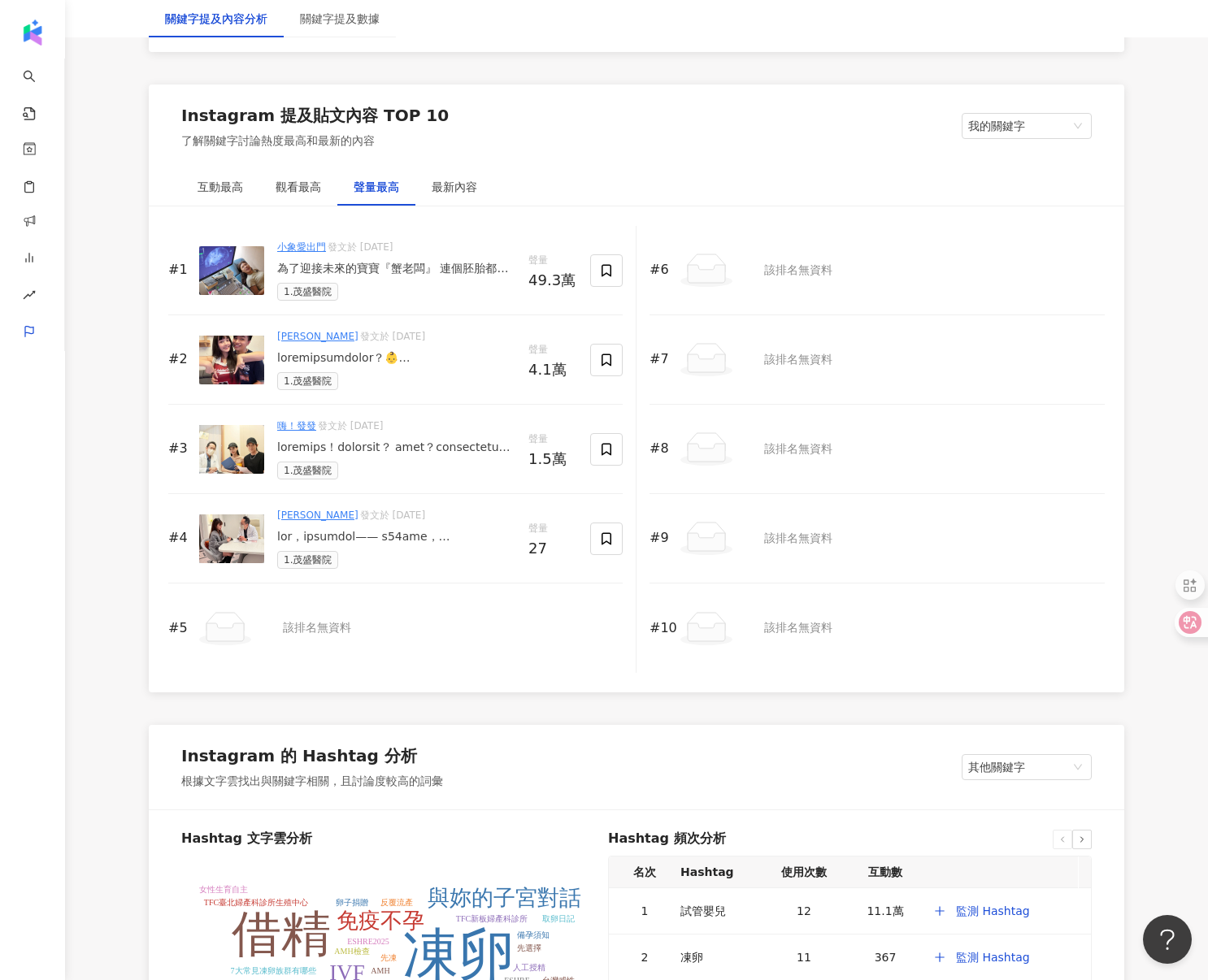
click at [252, 458] on img at bounding box center [232, 449] width 65 height 48
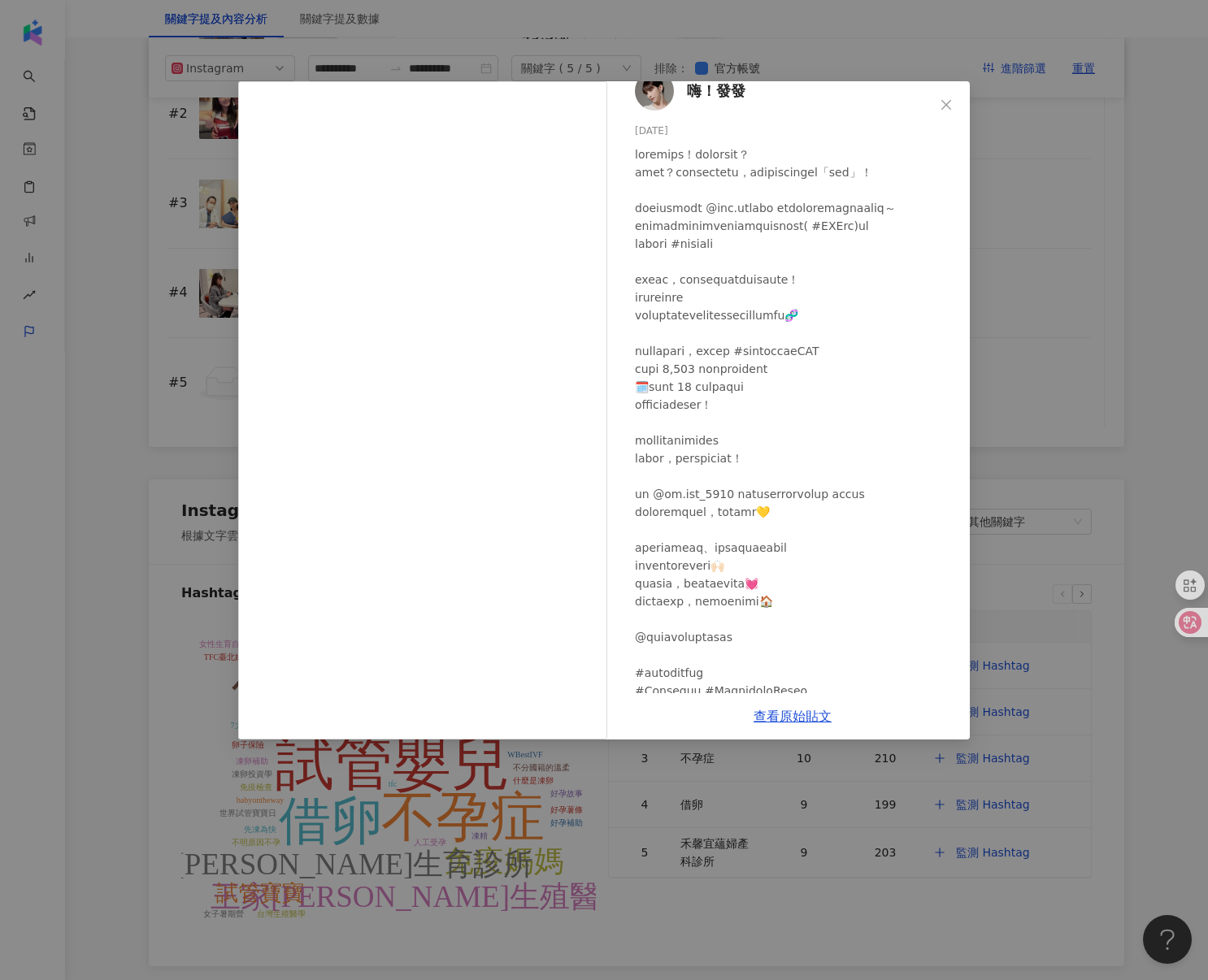
scroll to position [0, 0]
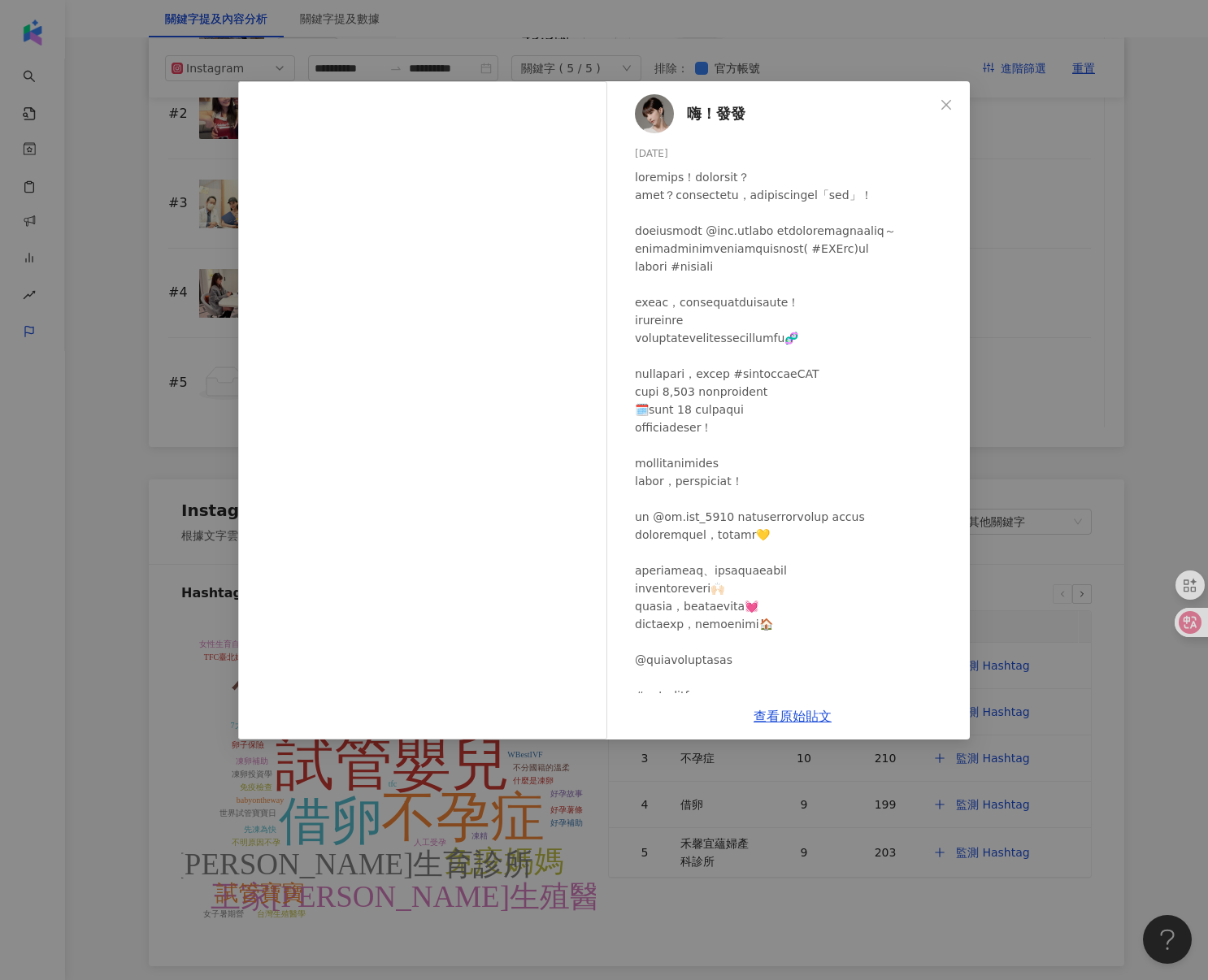
click at [164, 269] on div "嗨！發發 2025/7/17 1.5萬 56 查看原始貼文" at bounding box center [604, 490] width 1208 height 980
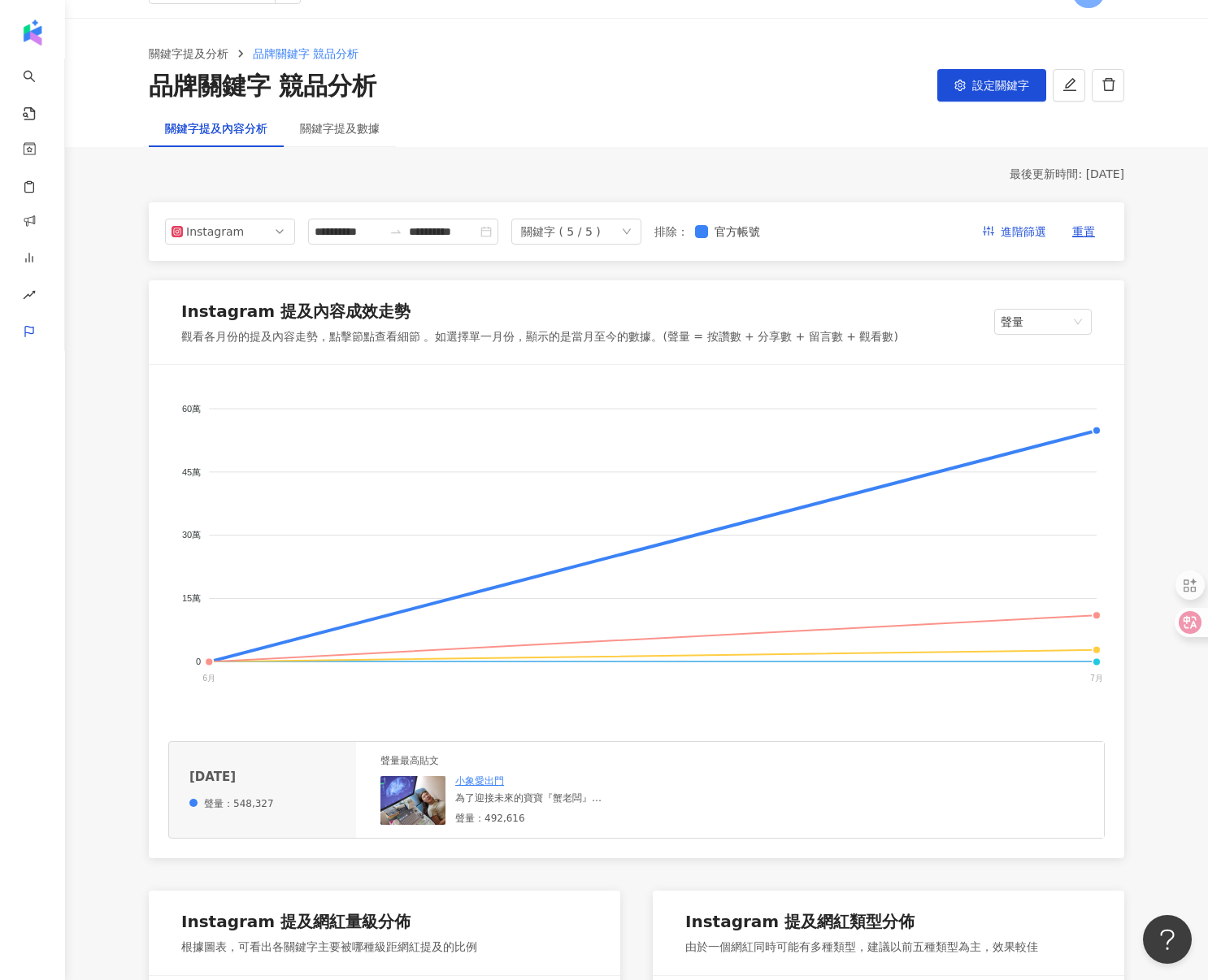
scroll to position [108, 0]
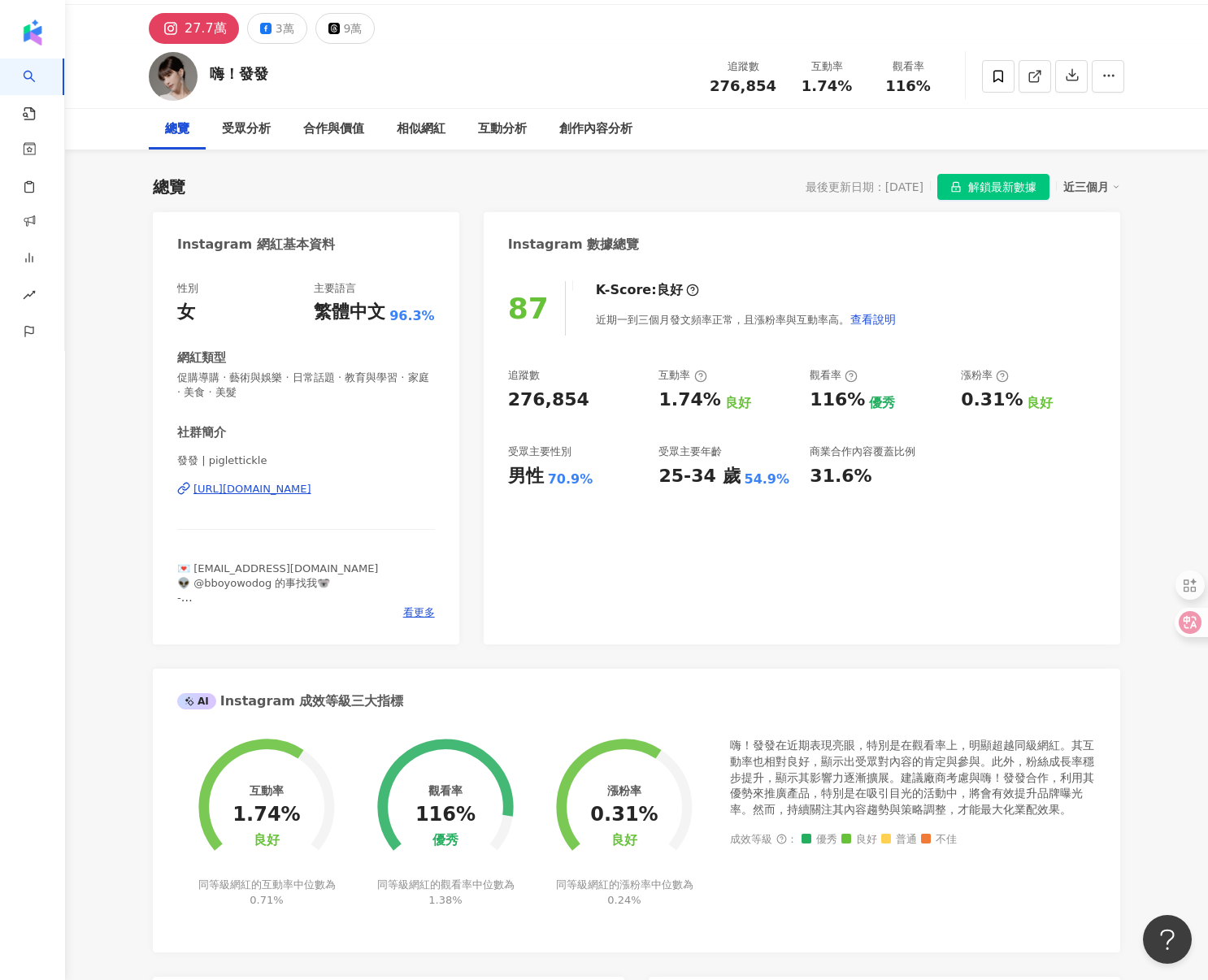
scroll to position [46, 0]
